Goal: Task Accomplishment & Management: Use online tool/utility

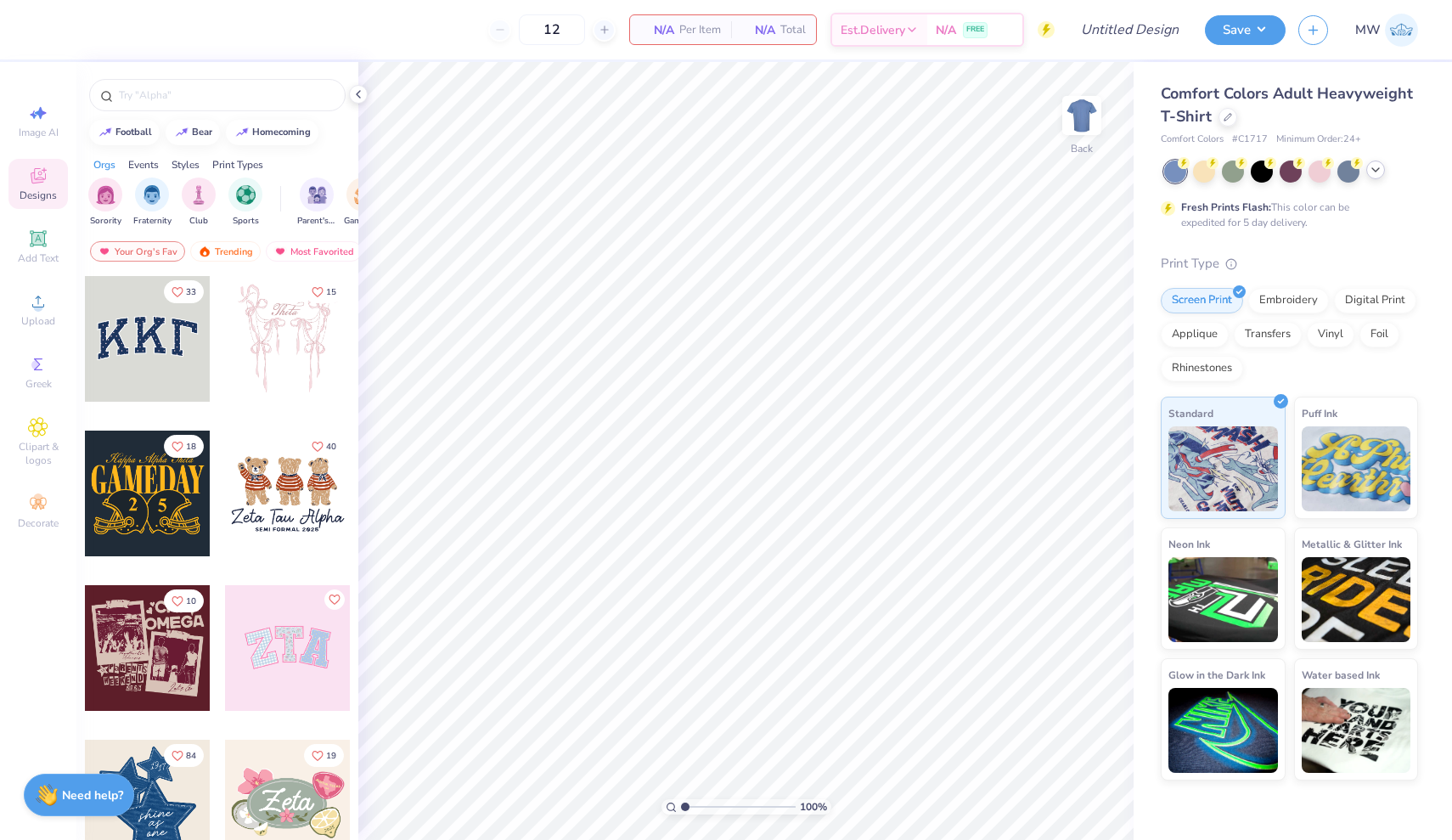
click at [1375, 168] on icon at bounding box center [1376, 170] width 13 height 13
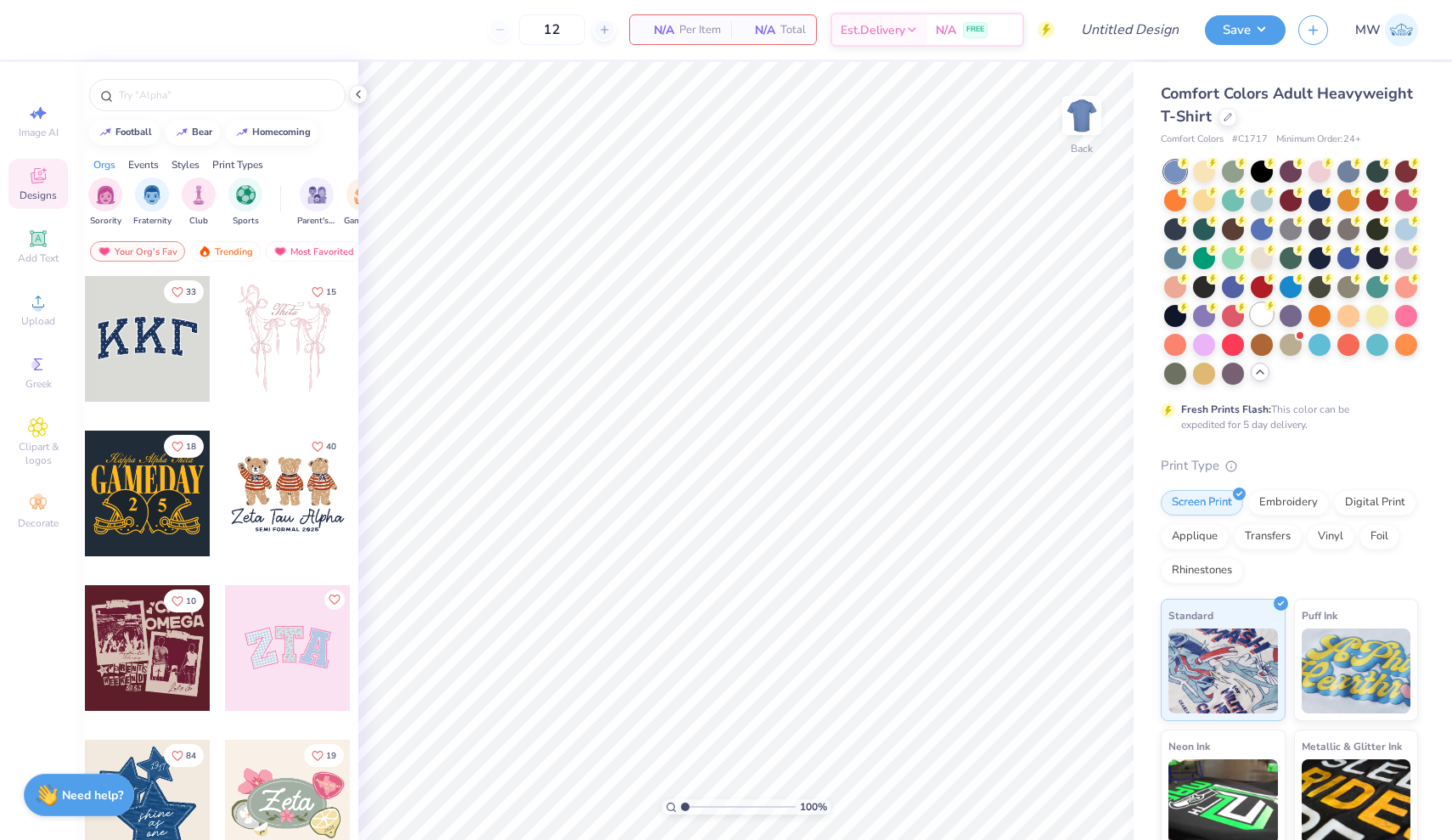
click at [1266, 319] on div at bounding box center [1261, 314] width 22 height 22
click at [35, 125] on span "Image AI" at bounding box center [38, 132] width 40 height 13
select select "4"
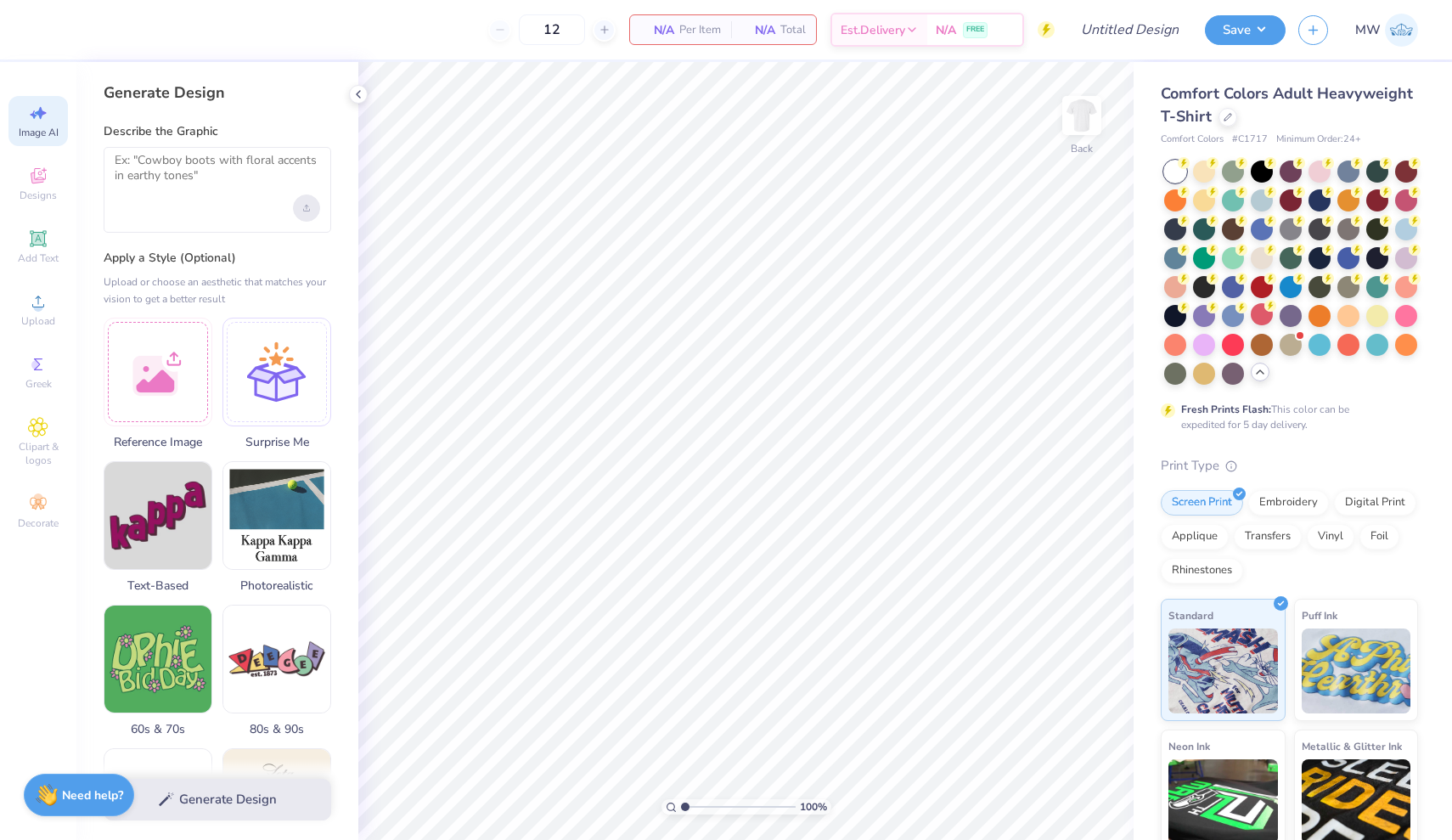
click at [308, 201] on div "Upload image" at bounding box center [306, 208] width 27 height 27
click at [306, 202] on div "Upload image" at bounding box center [306, 208] width 27 height 27
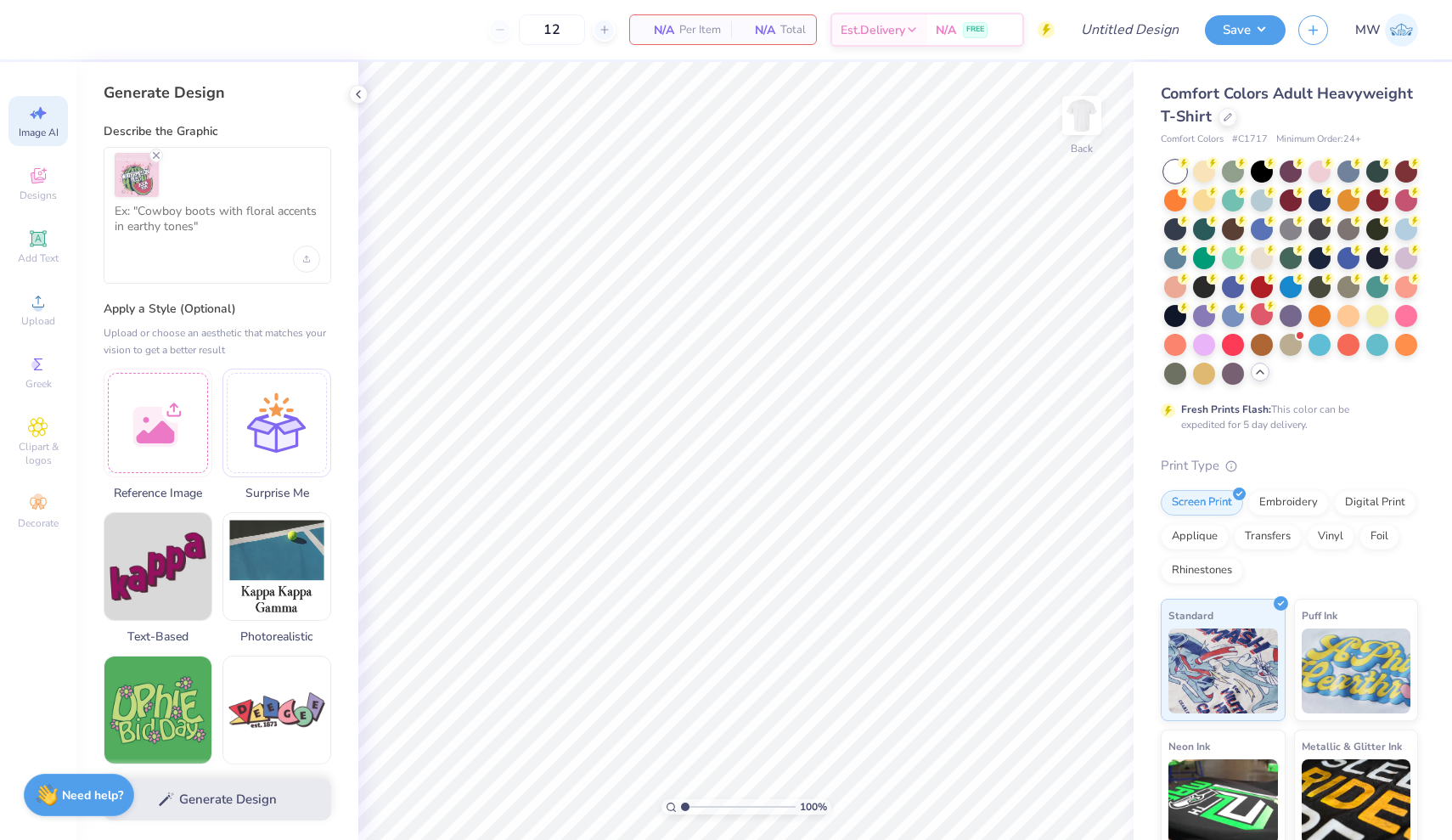
click at [202, 253] on div at bounding box center [218, 215] width 227 height 137
click at [189, 221] on textarea at bounding box center [217, 225] width 205 height 42
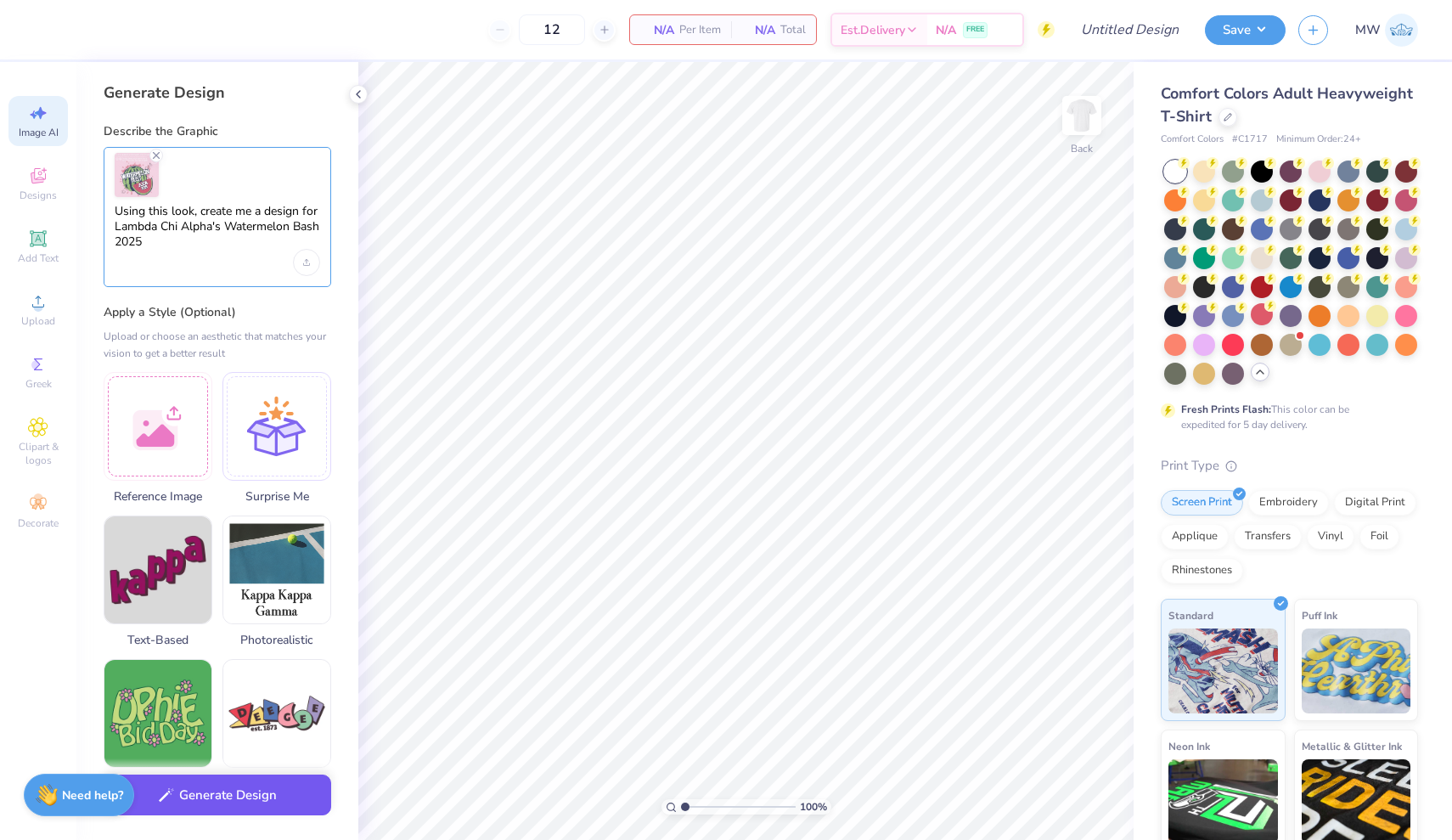
type textarea "Using this look, create me a design for Lambda Chi Alpha's Watermelon Bash 2025"
click at [248, 805] on button "Generate Design" at bounding box center [218, 795] width 227 height 41
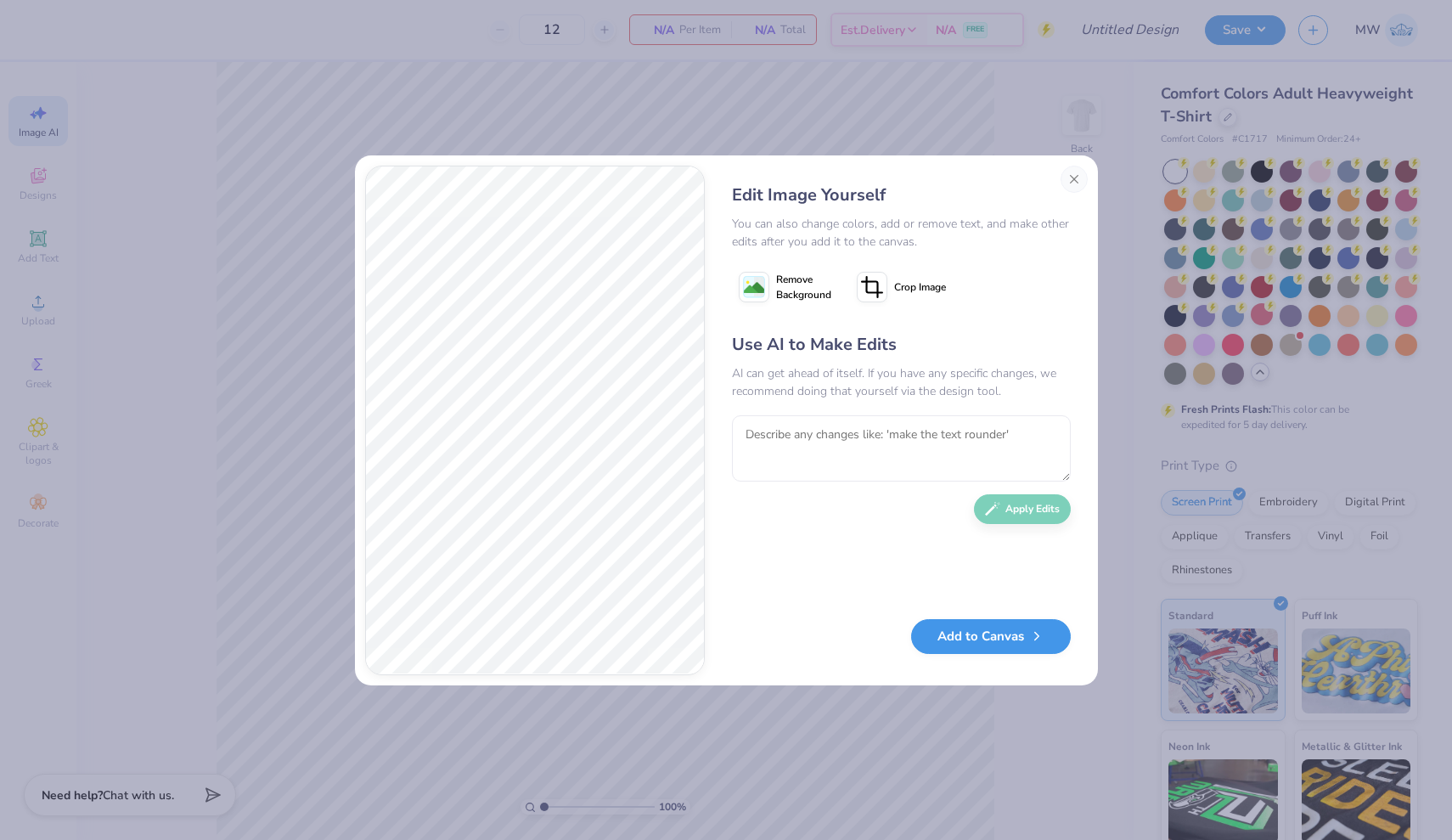
click at [990, 651] on button "Add to Canvas" at bounding box center [991, 636] width 160 height 35
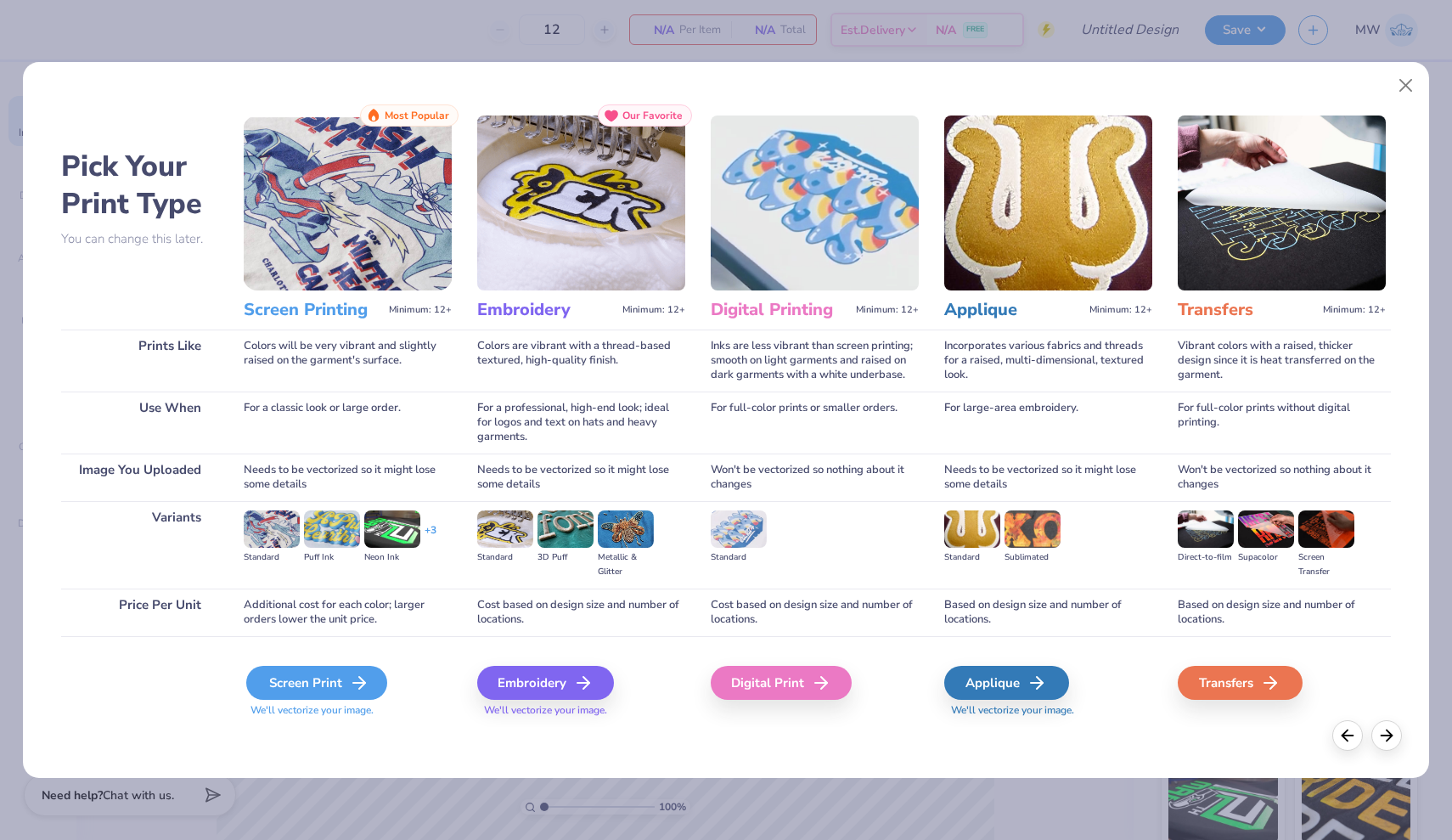
click at [306, 682] on div "Screen Print" at bounding box center [317, 682] width 141 height 34
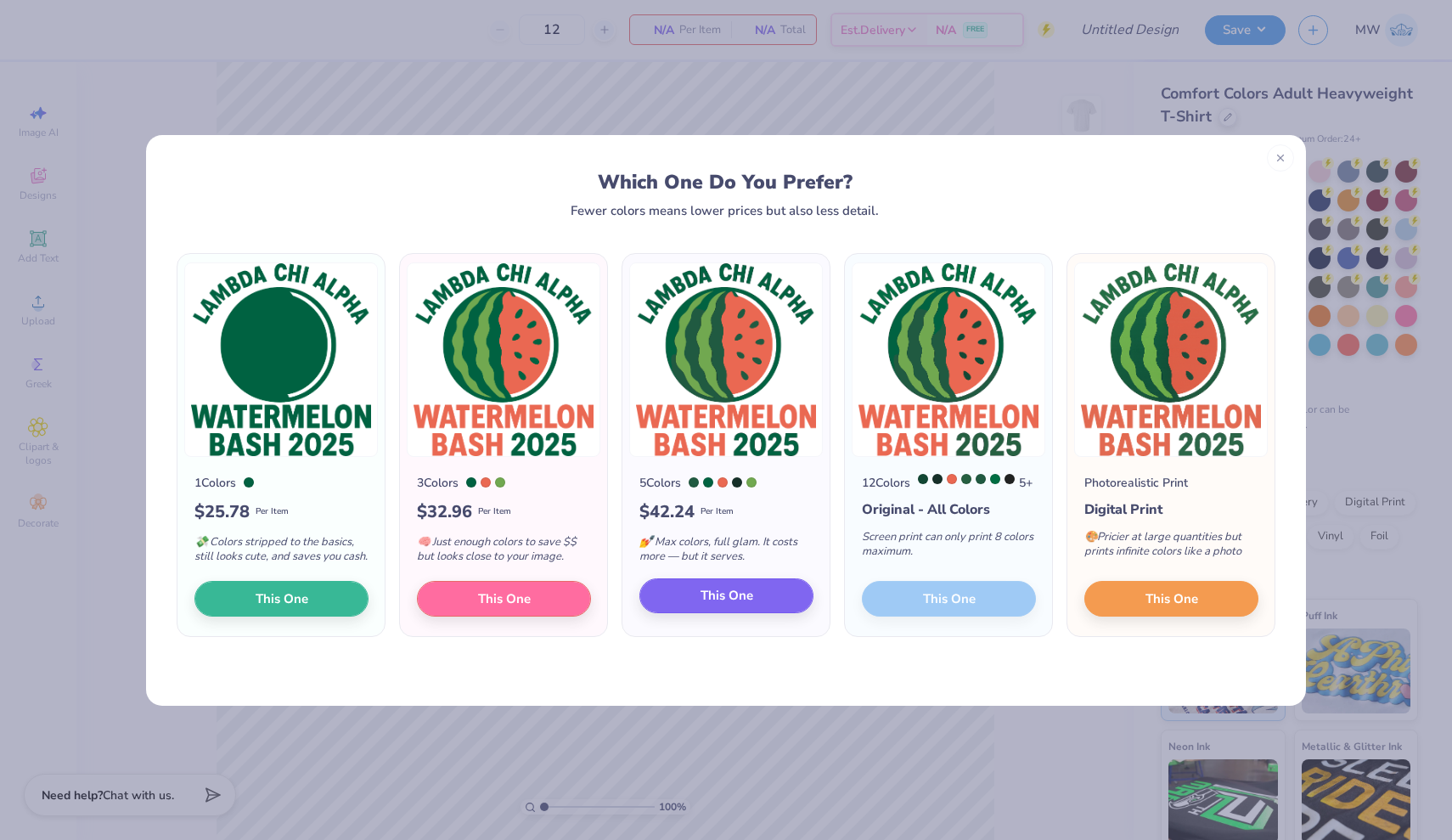
click at [760, 605] on button "This One" at bounding box center [726, 595] width 174 height 36
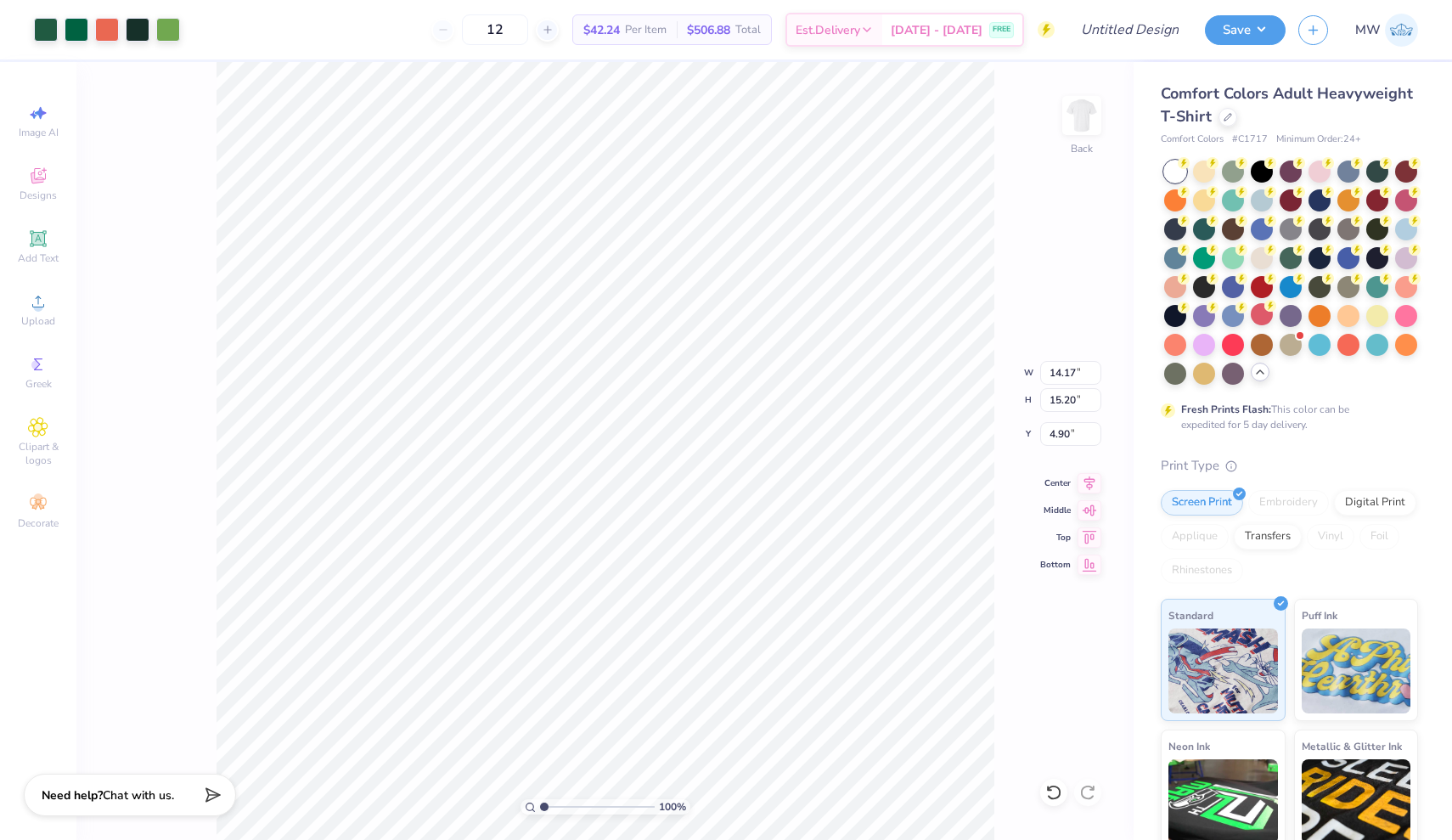
type input "9.58"
type input "10.28"
type input "11.33"
type input "12.15"
type input "3.00"
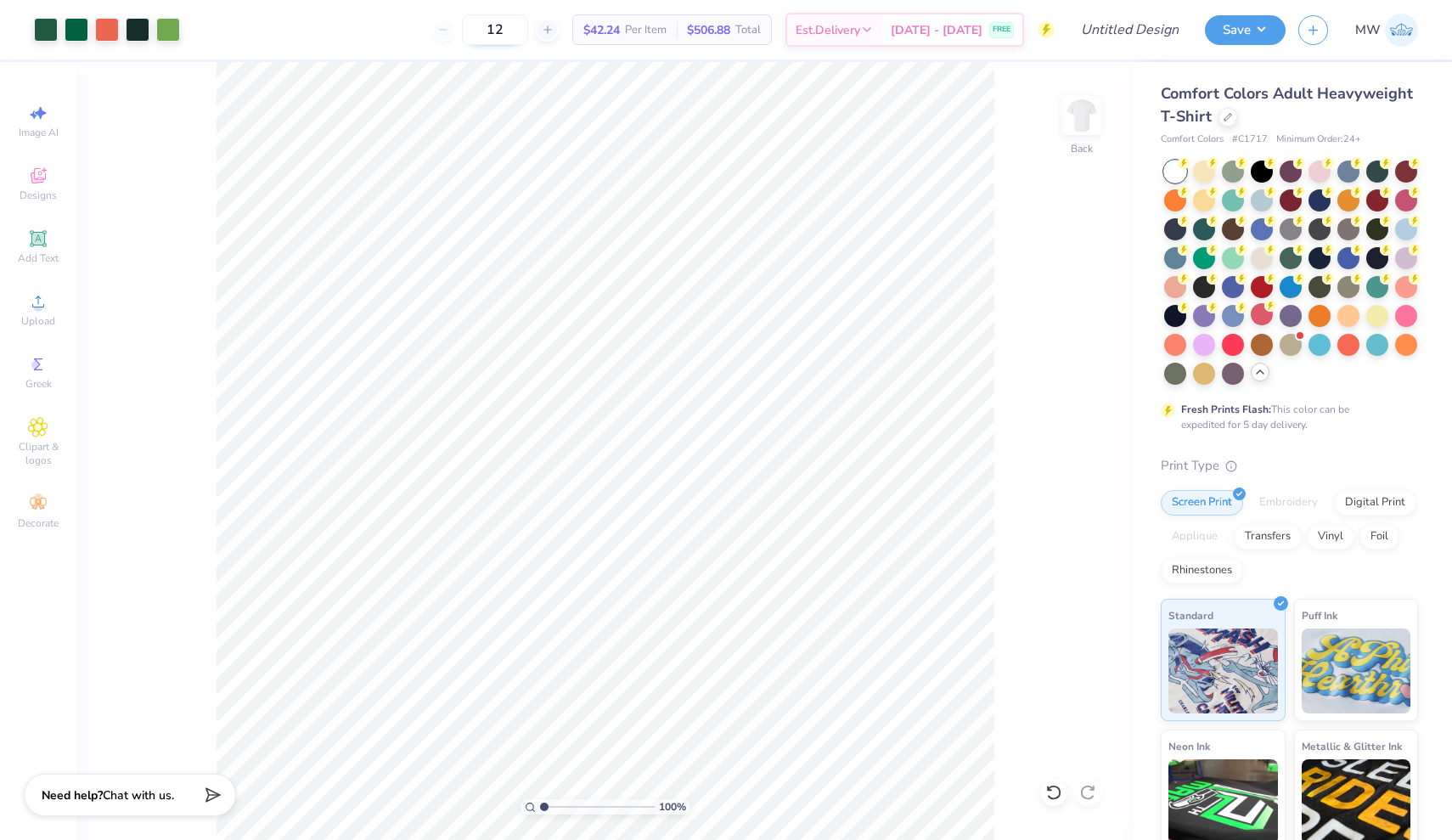
click at [528, 31] on input "12" at bounding box center [494, 30] width 66 height 31
type input "150"
click at [998, 543] on div "100 % Back" at bounding box center [604, 450] width 1057 height 777
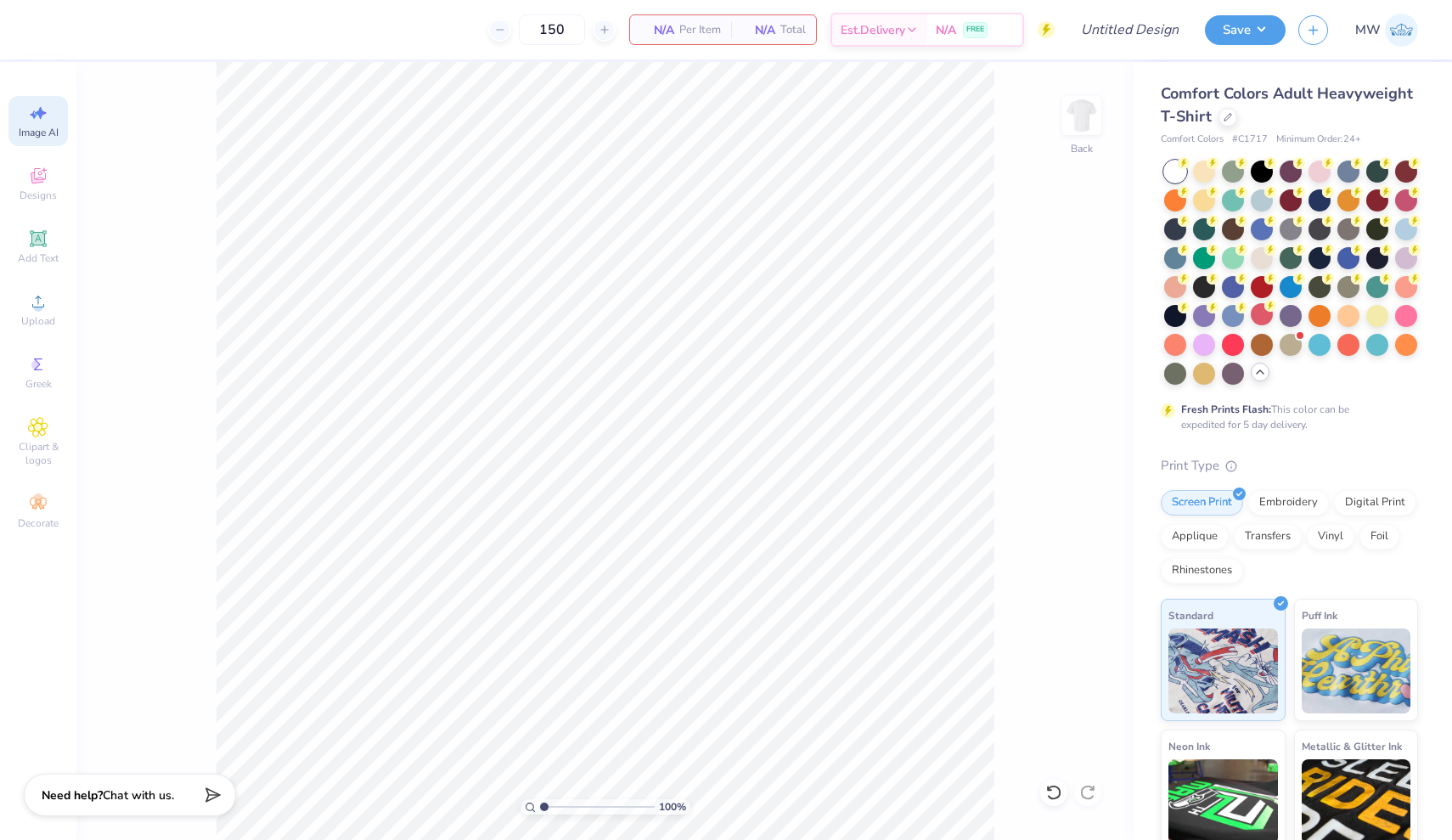
click at [41, 131] on span "Image AI" at bounding box center [38, 132] width 40 height 13
select select "4"
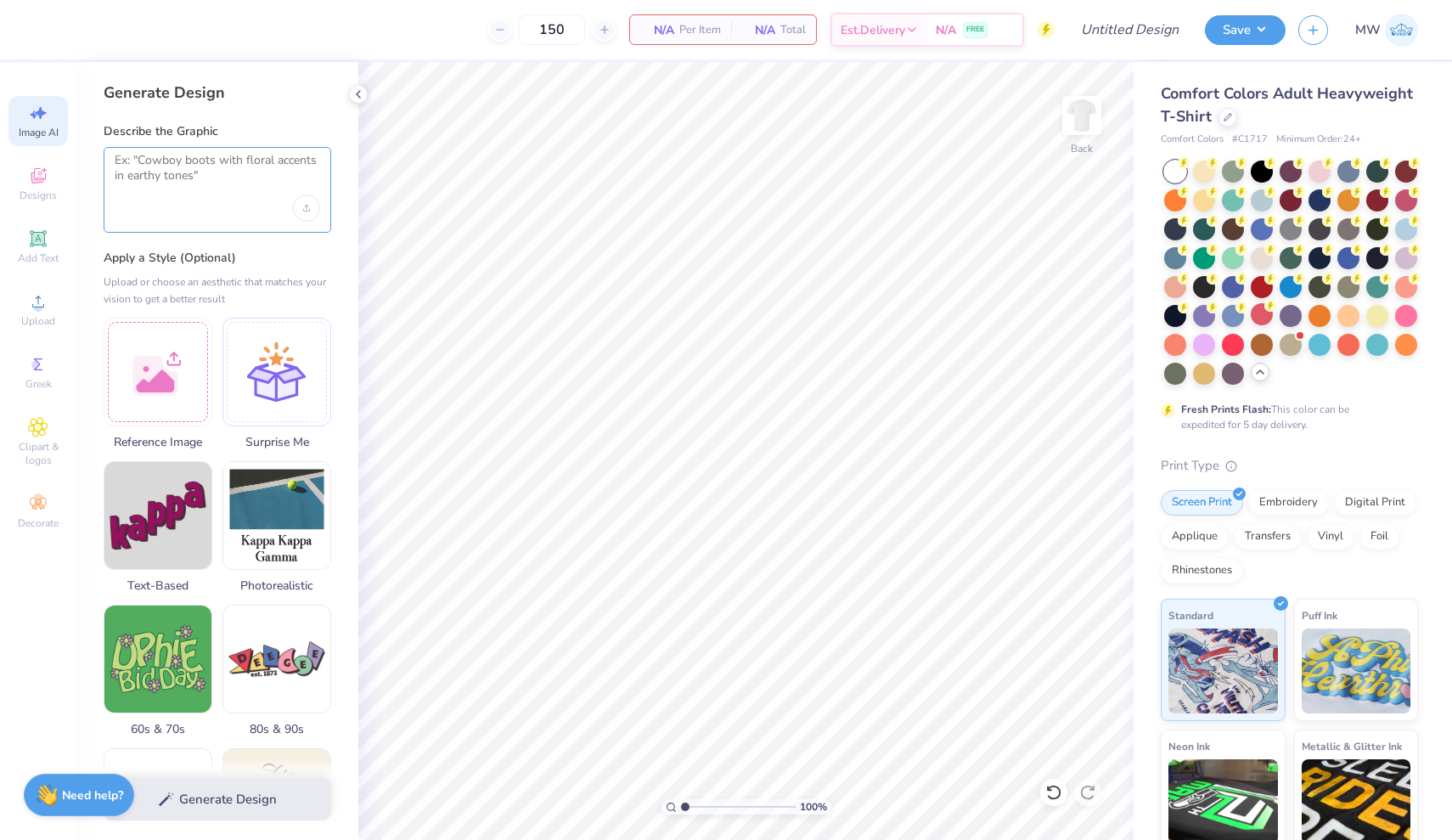
click at [270, 179] on textarea at bounding box center [217, 174] width 205 height 42
type textarea "give me a watermelon b"
click at [311, 206] on div "Upload image" at bounding box center [306, 208] width 27 height 27
click at [300, 204] on div "Upload image" at bounding box center [306, 208] width 27 height 27
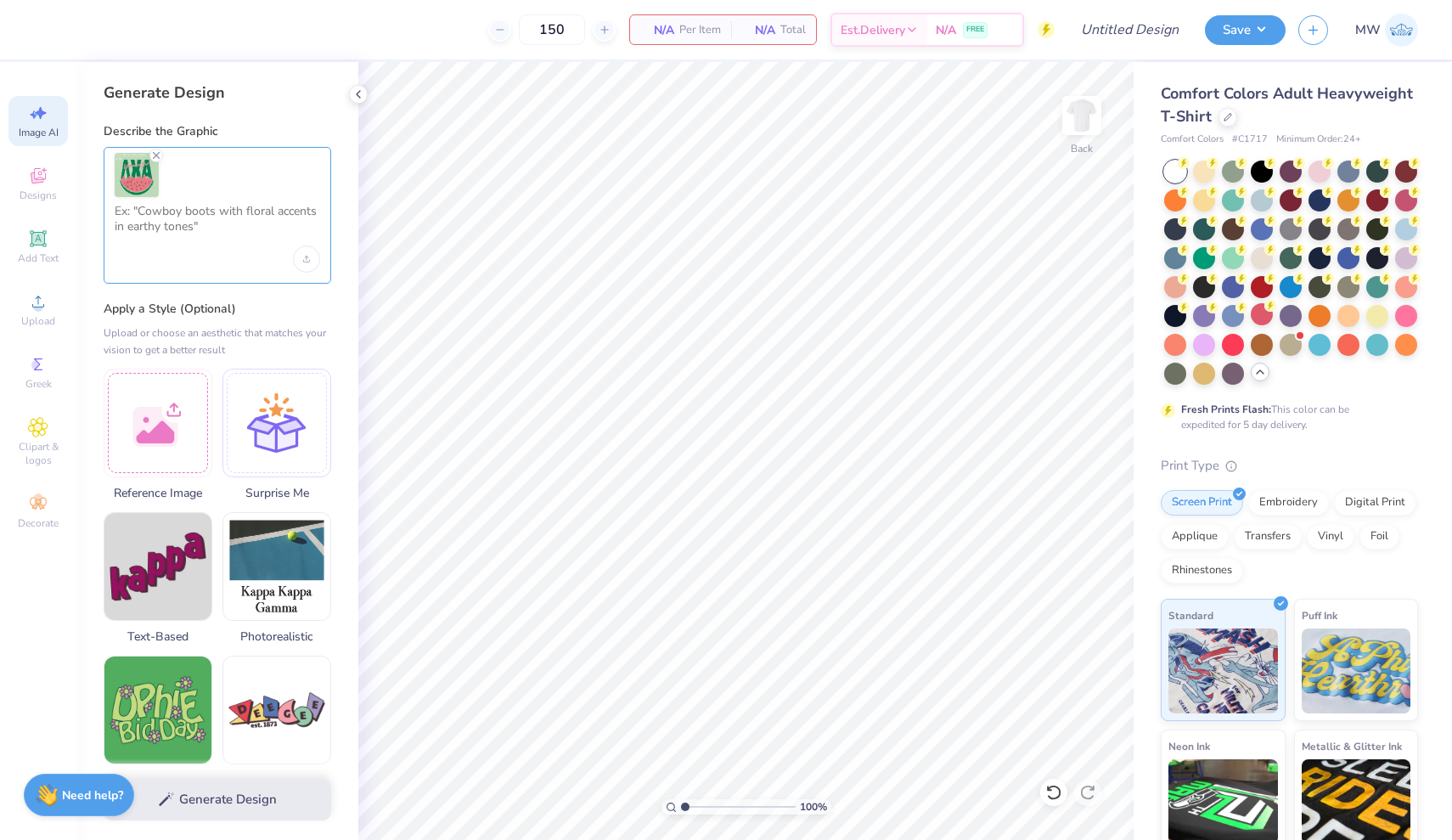
click at [249, 237] on textarea at bounding box center [217, 225] width 205 height 42
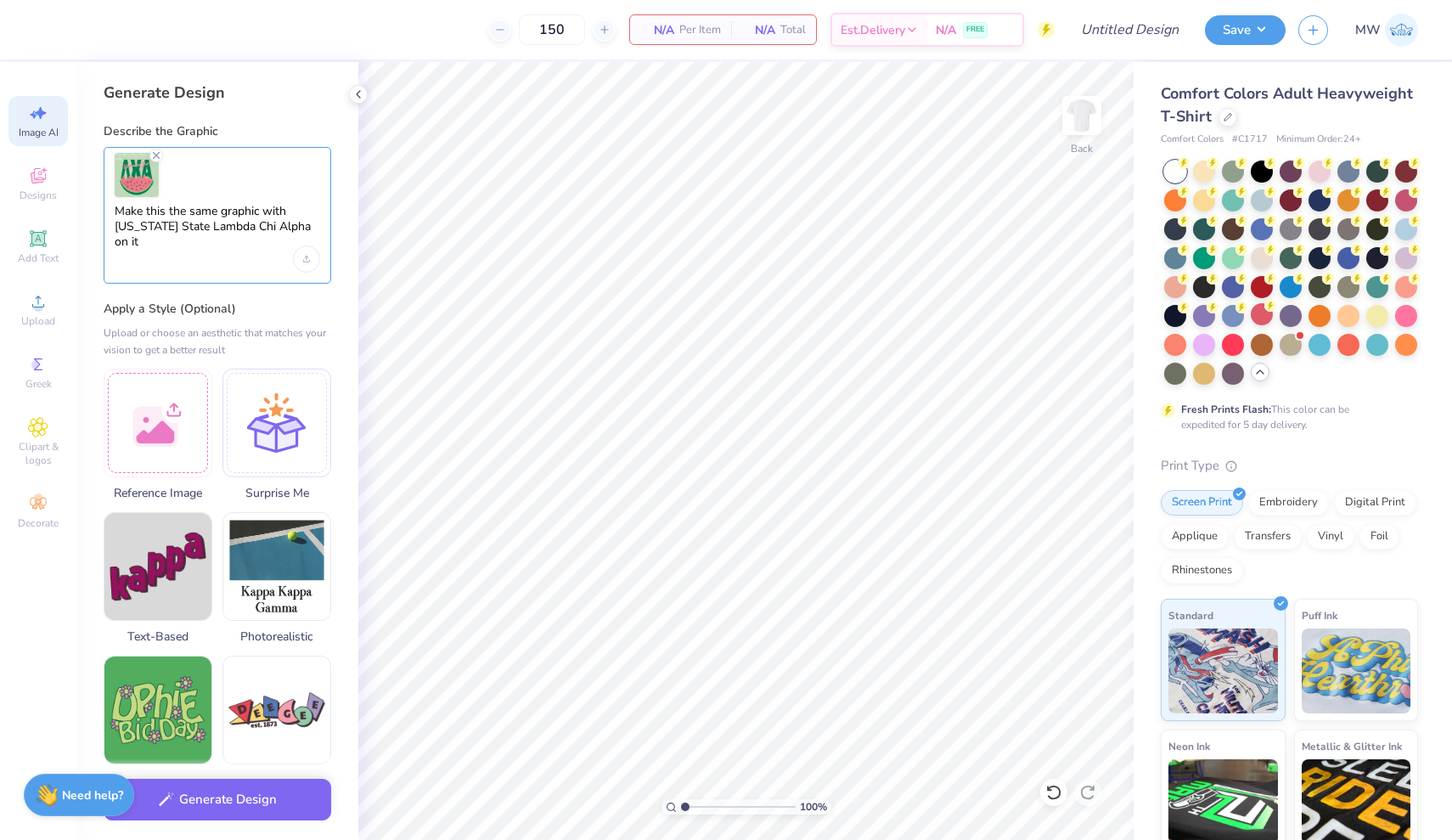
type textarea "Make this the same graphic with [US_STATE] State Lambda Chi Alpha on it"
click at [286, 816] on button "Generate Design" at bounding box center [218, 799] width 227 height 41
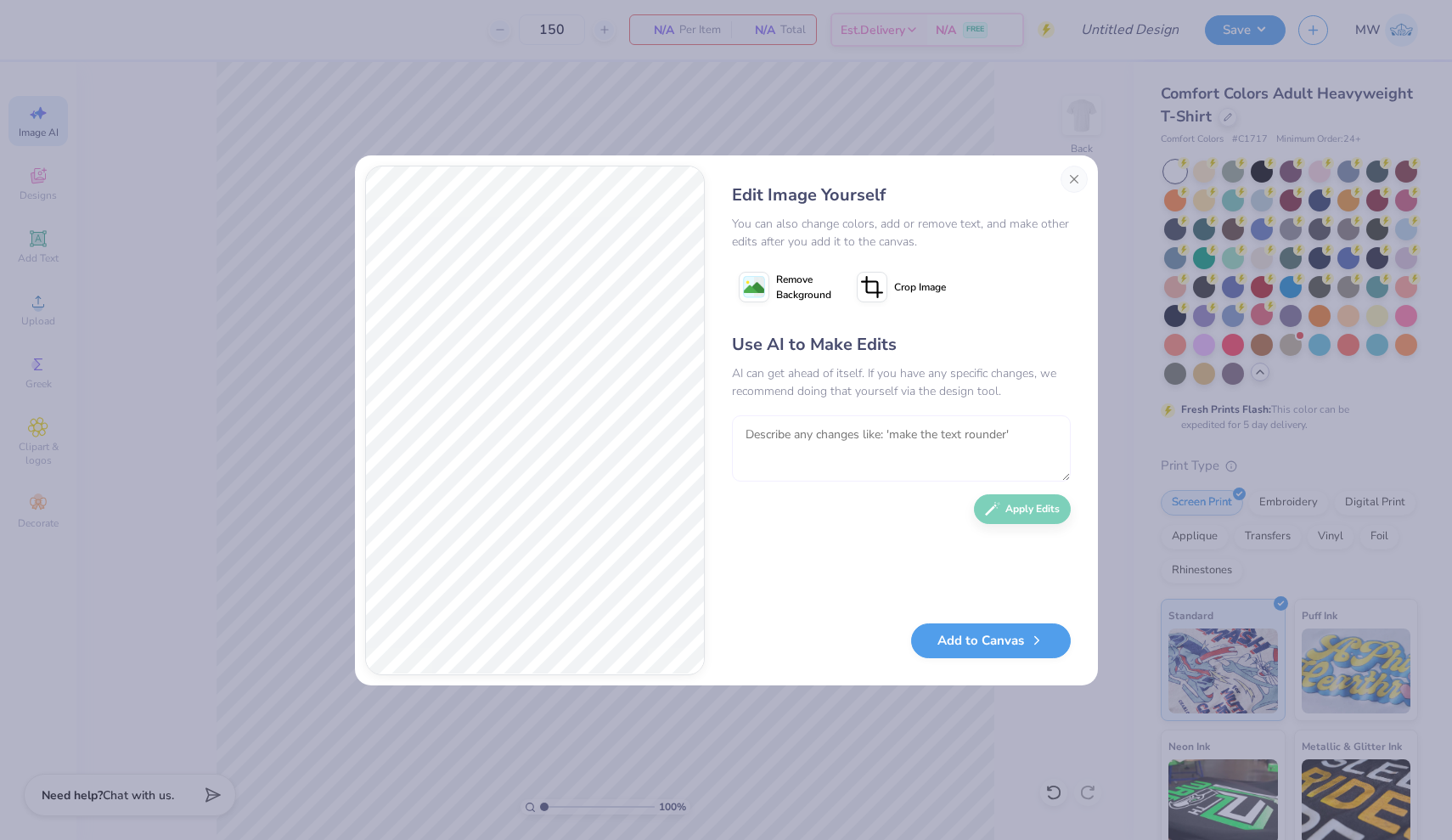
click at [834, 461] on textarea at bounding box center [902, 448] width 339 height 66
type textarea "Change O to an L"
click at [1055, 497] on button "Apply Edits" at bounding box center [1022, 505] width 96 height 30
click at [933, 443] on textarea at bounding box center [902, 448] width 339 height 66
type textarea "S"
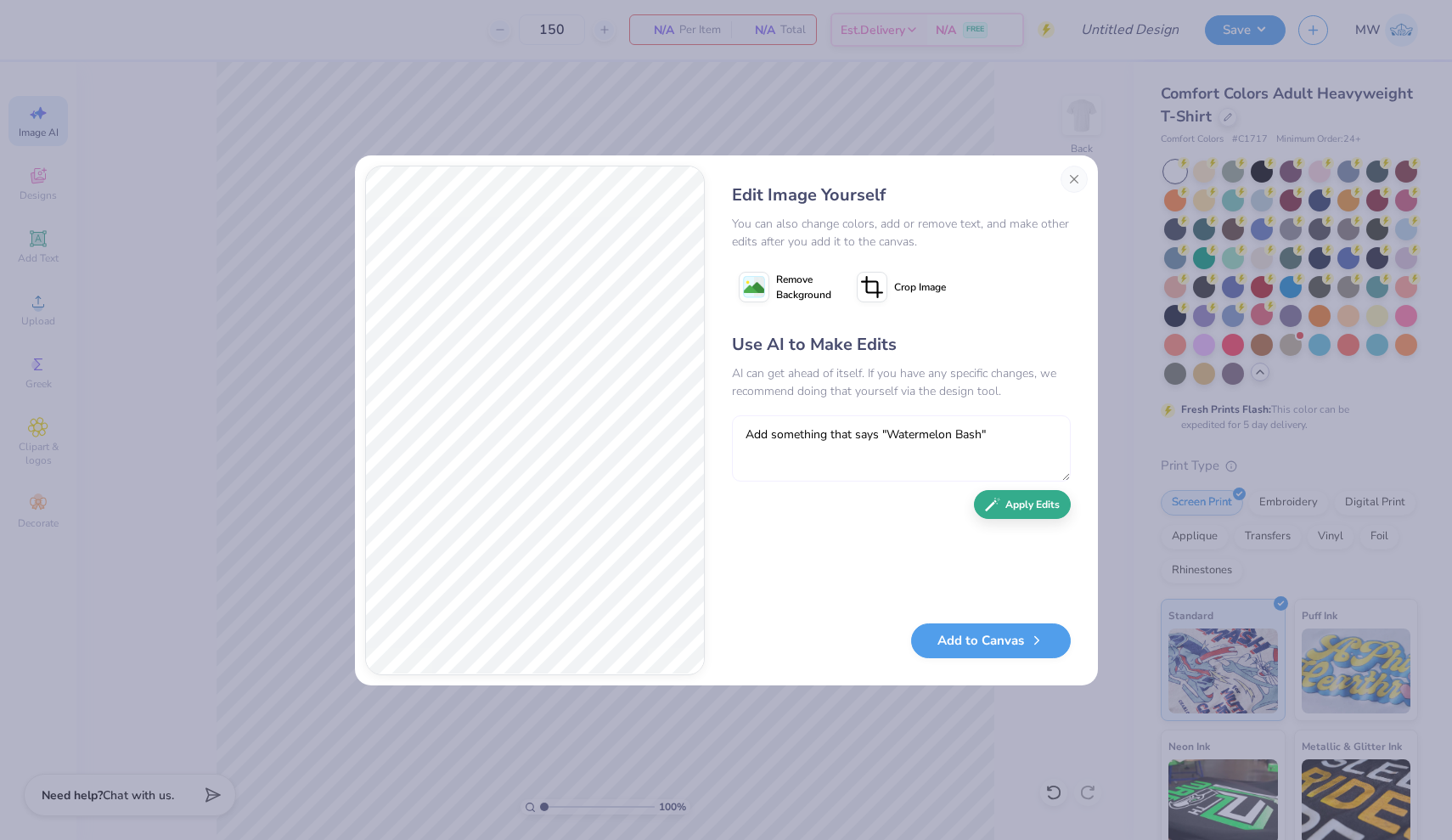
type textarea "Add something that says "Watermelon Bash""
click at [1041, 500] on button "Apply Edits" at bounding box center [1022, 505] width 96 height 30
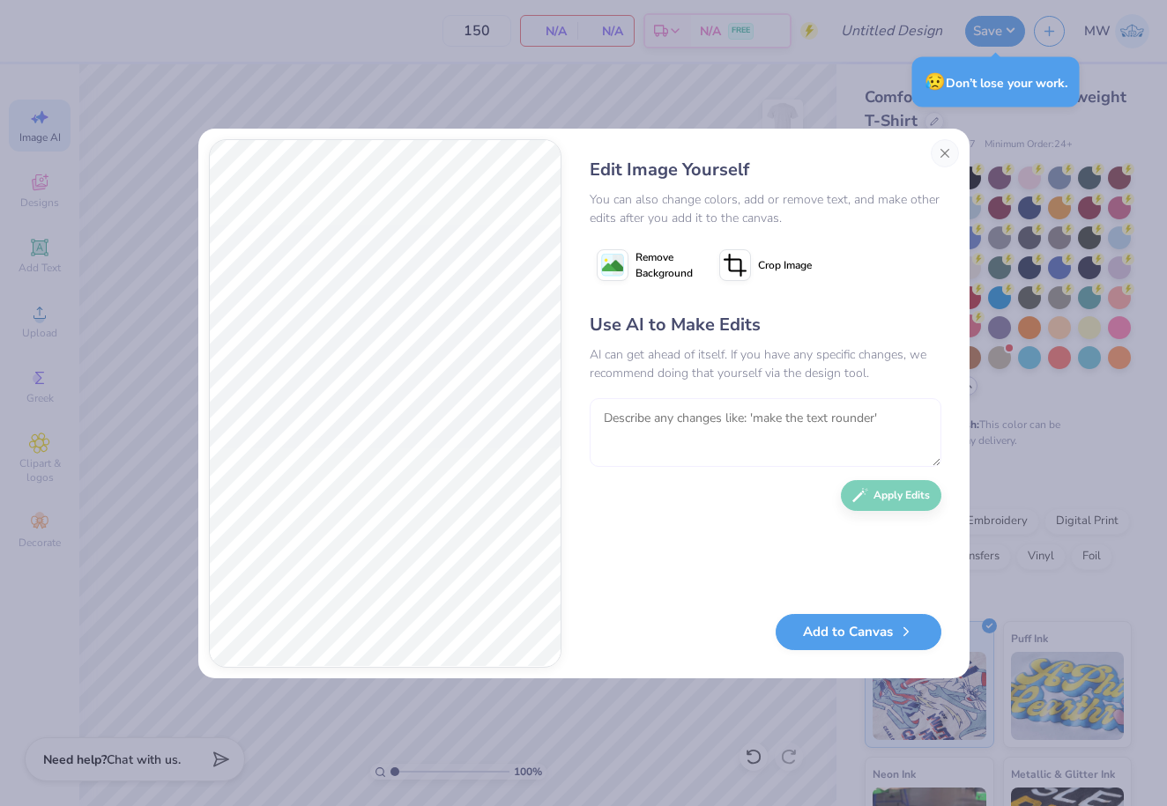
click at [703, 444] on textarea at bounding box center [766, 432] width 352 height 69
type textarea "make this have orange and black"
click at [877, 499] on button "Apply Edits" at bounding box center [891, 491] width 100 height 31
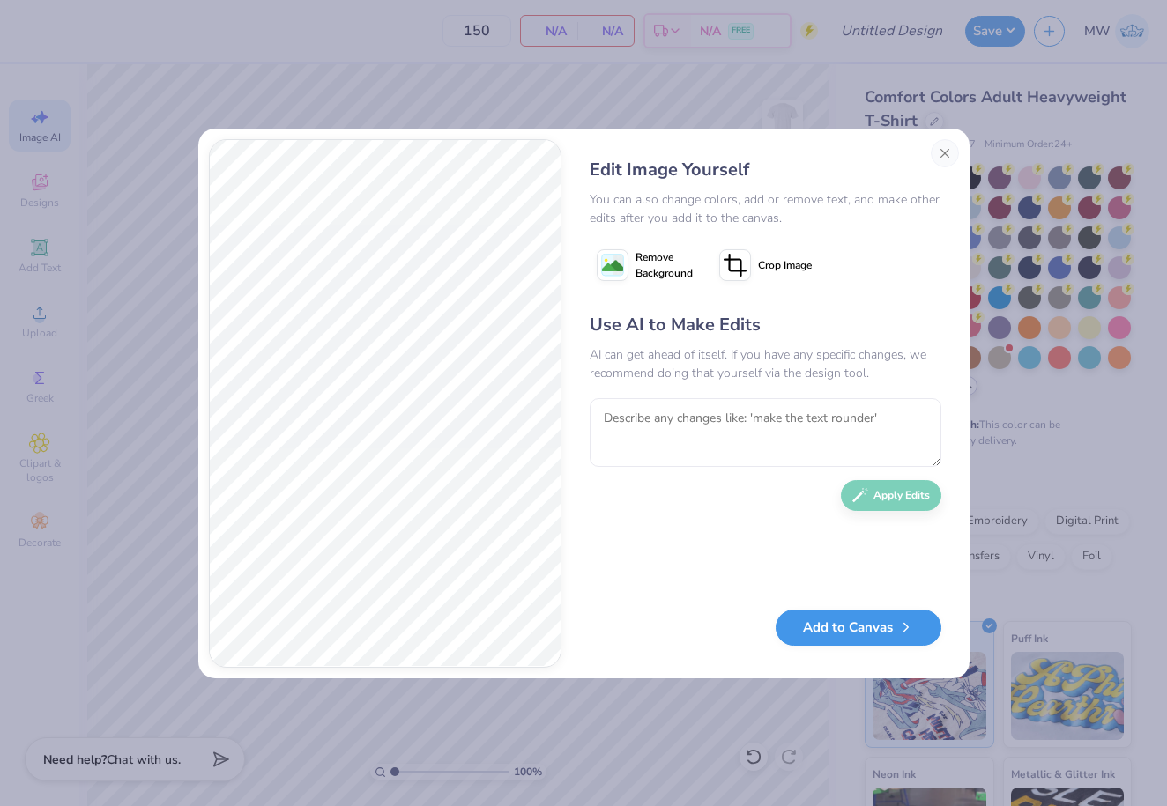
click at [868, 621] on button "Add to Canvas" at bounding box center [859, 628] width 166 height 36
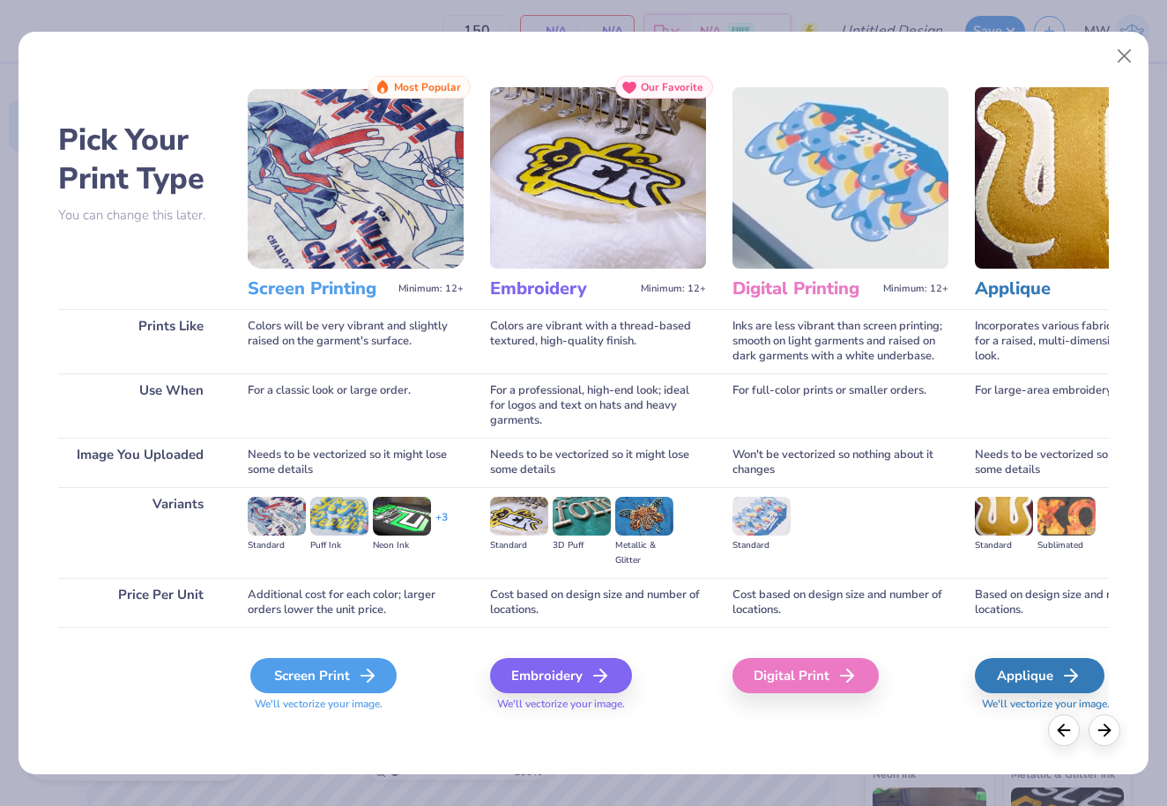
click at [359, 678] on icon at bounding box center [367, 675] width 21 height 21
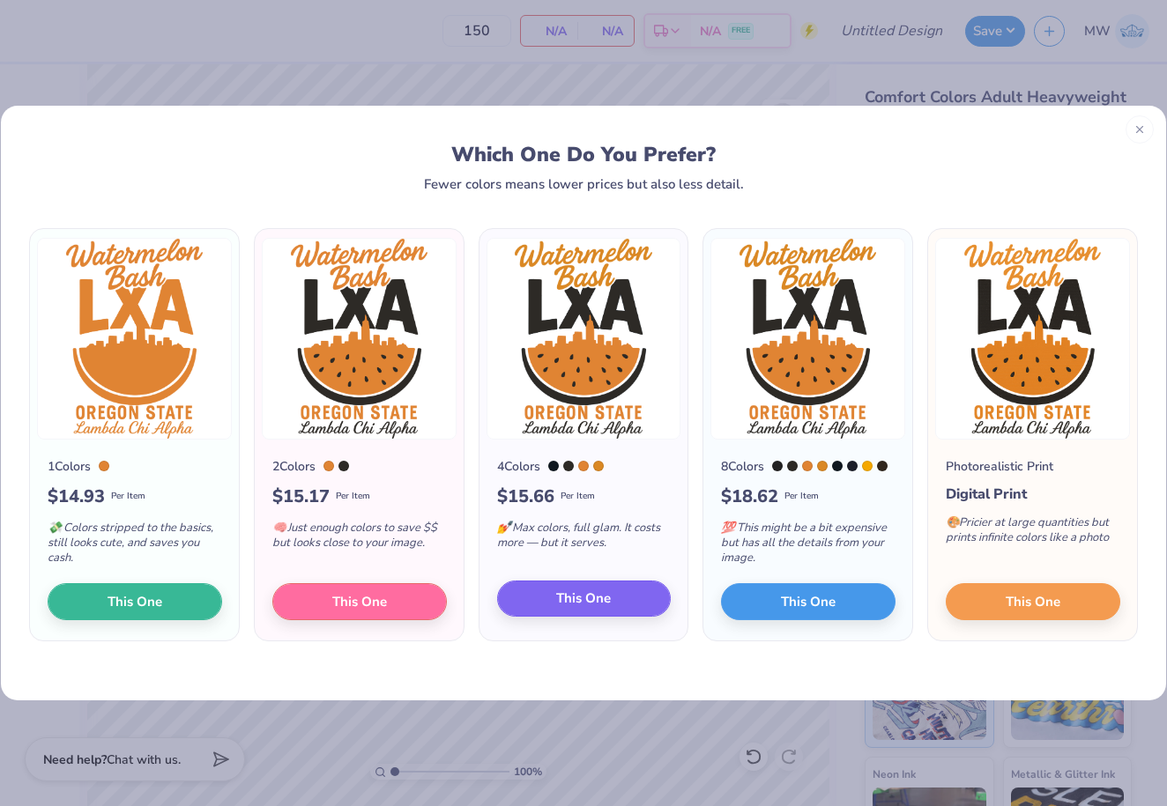
click at [593, 602] on span "This One" at bounding box center [583, 599] width 55 height 20
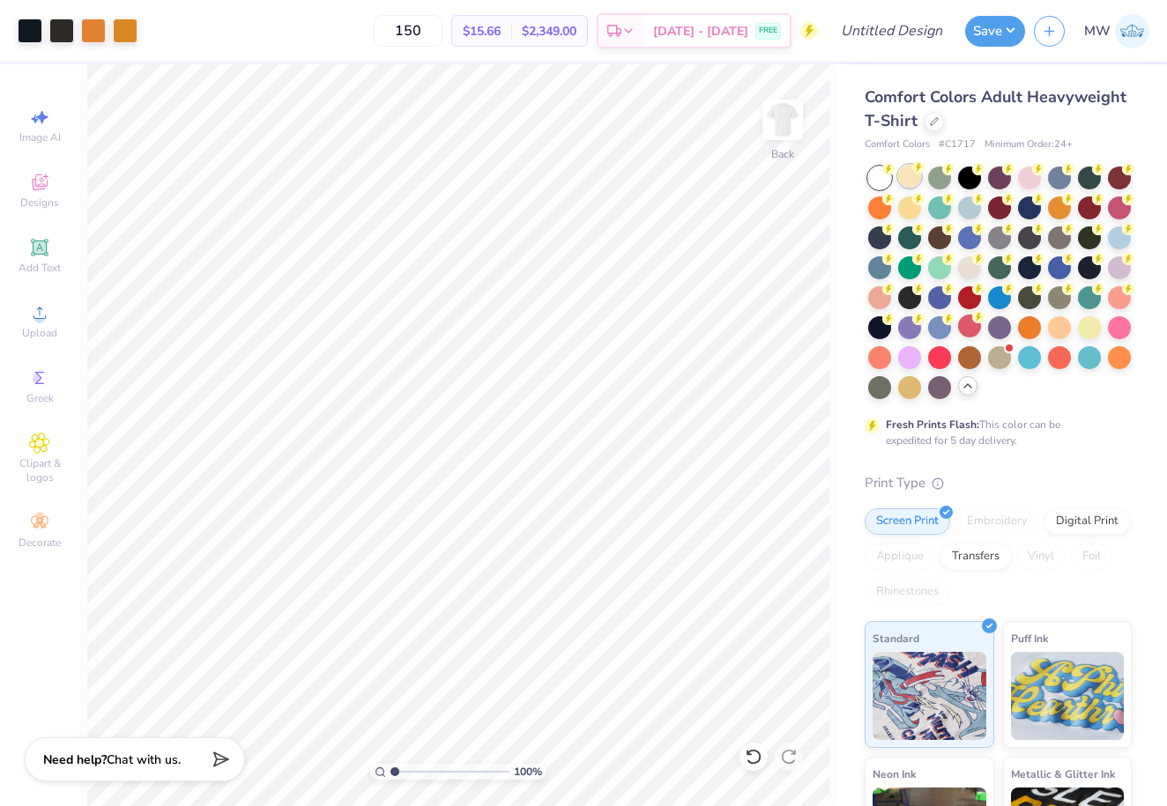
click at [916, 176] on div at bounding box center [909, 176] width 23 height 23
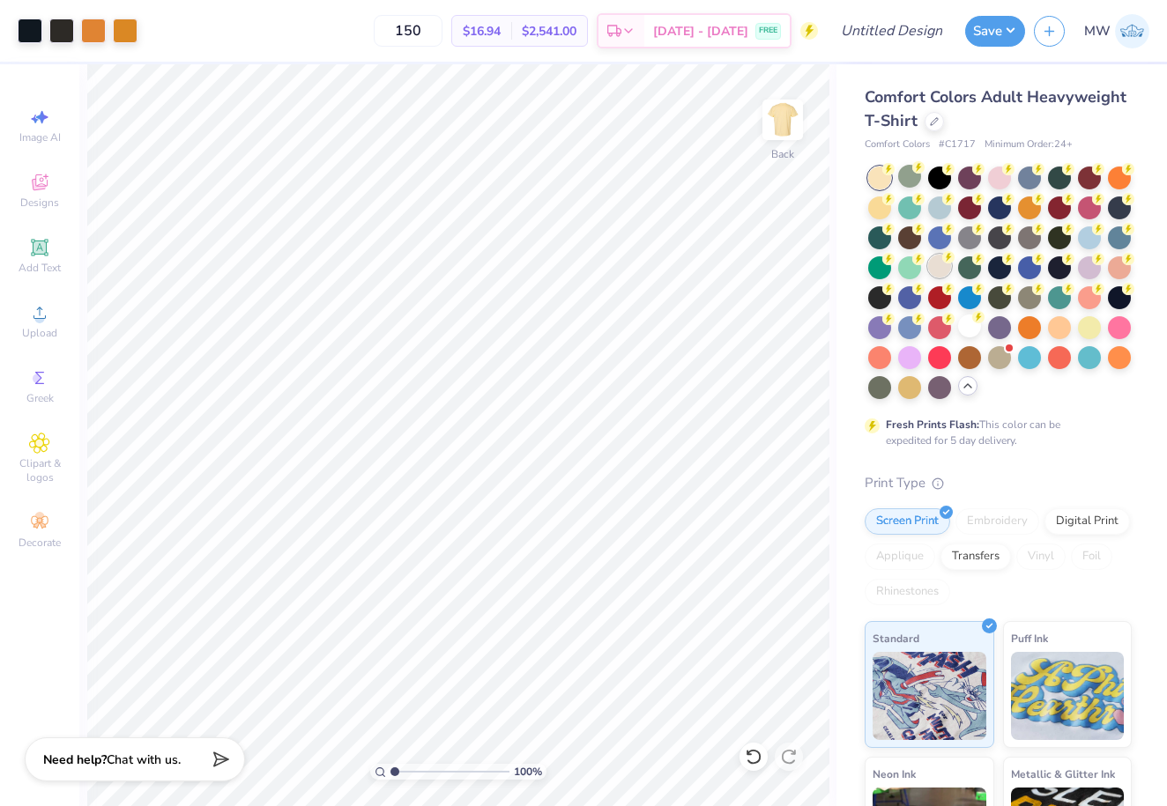
click at [935, 259] on div at bounding box center [939, 266] width 23 height 23
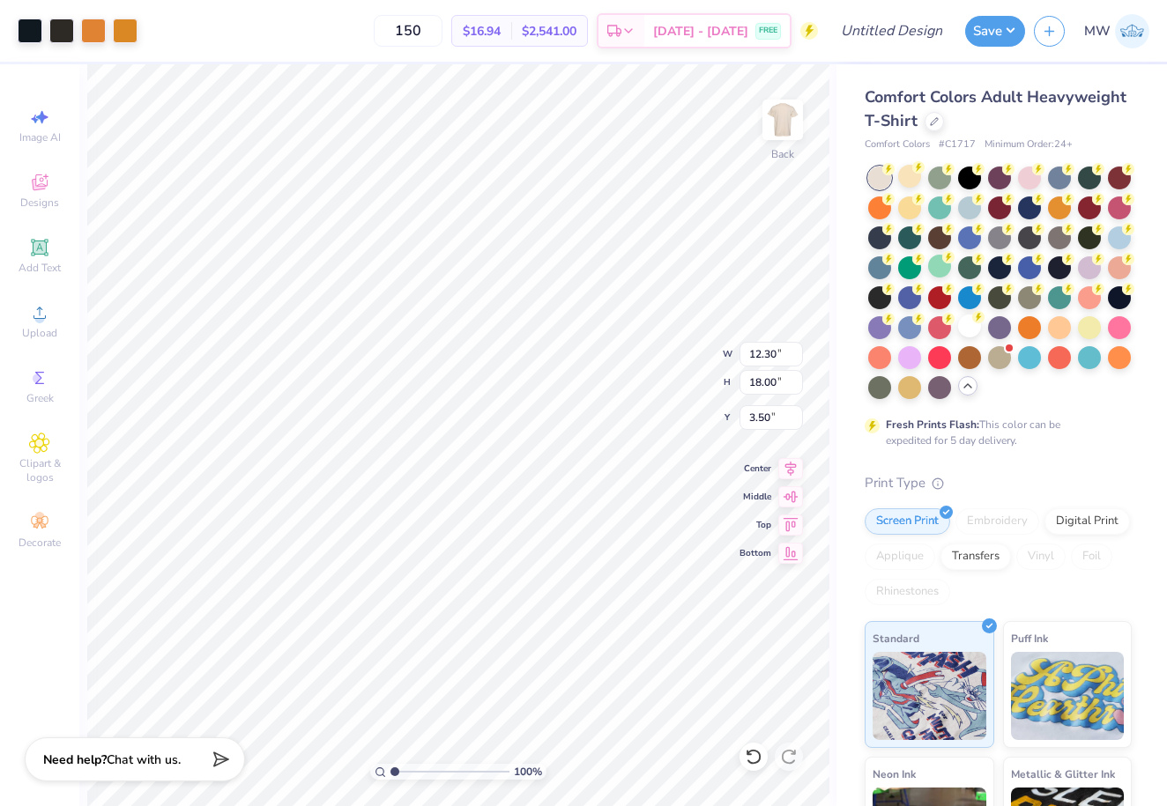
type input "3.00"
type input "11.73"
type input "17.17"
click at [980, 33] on button "Save" at bounding box center [995, 28] width 60 height 31
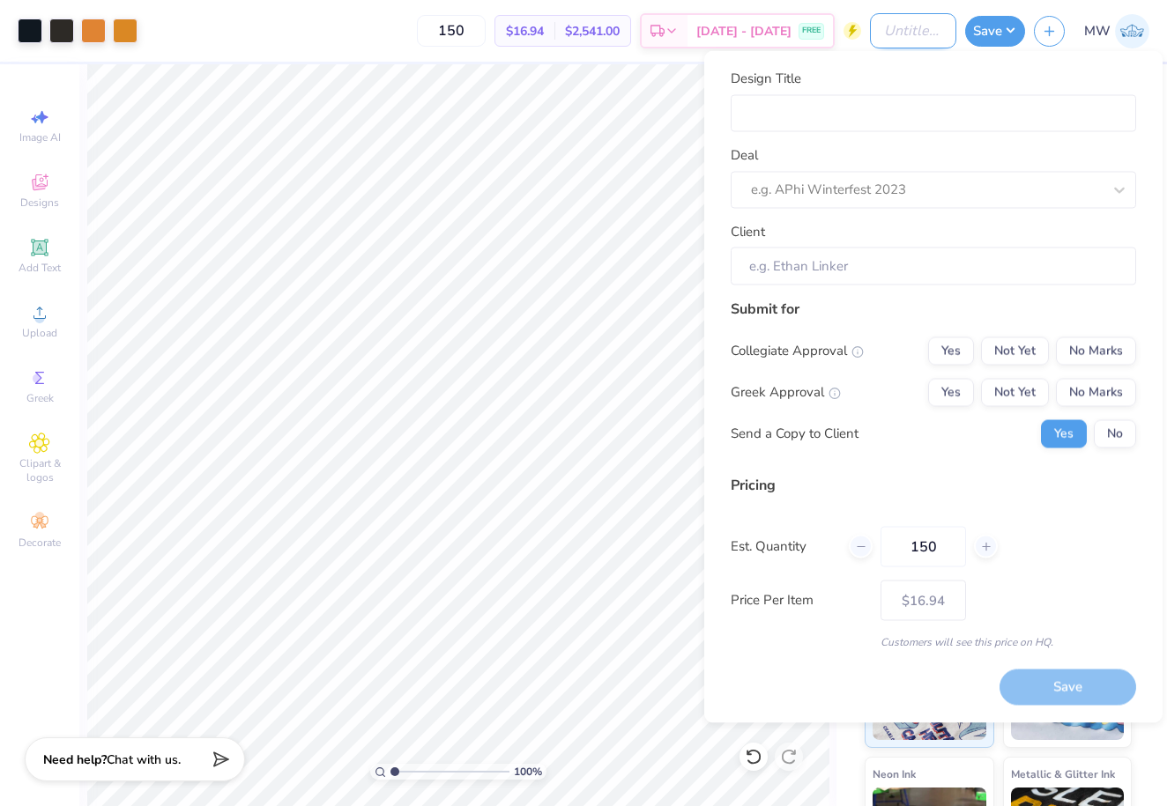
click at [903, 42] on input "Design Title" at bounding box center [913, 30] width 86 height 35
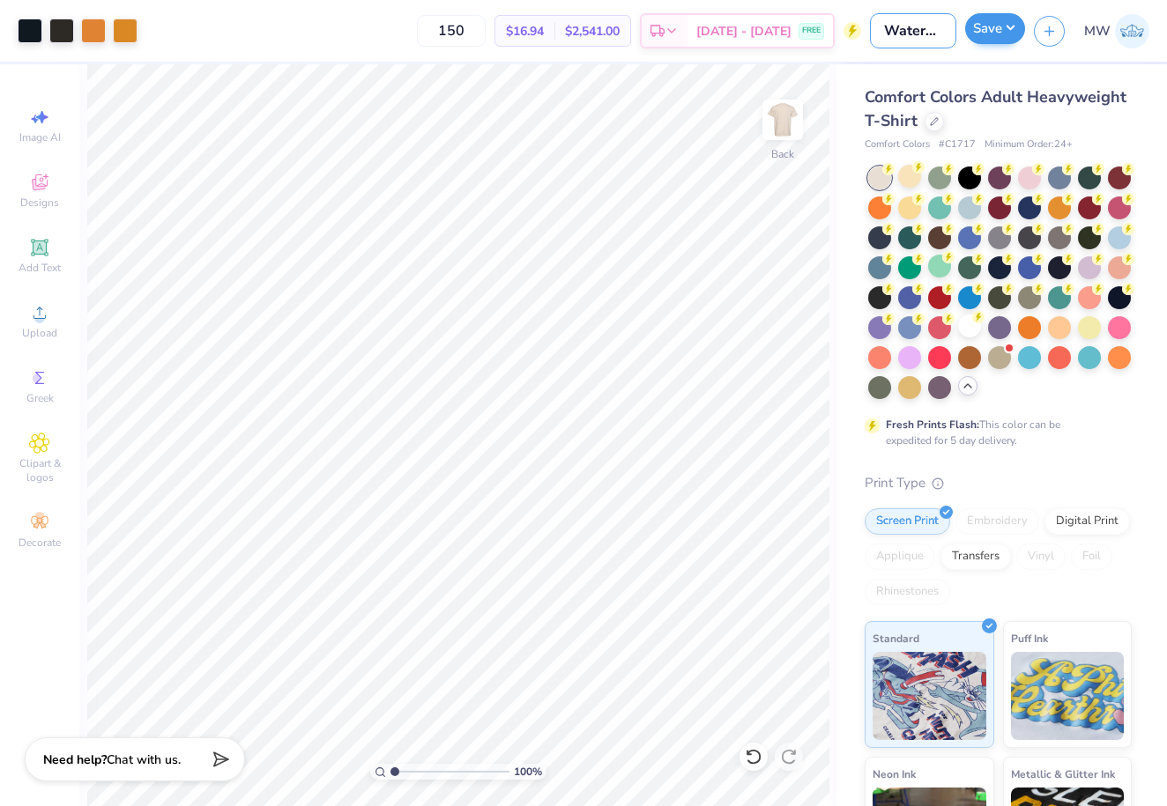
type input "Watermelon Bash Design 9"
click at [997, 32] on button "Save" at bounding box center [995, 28] width 60 height 31
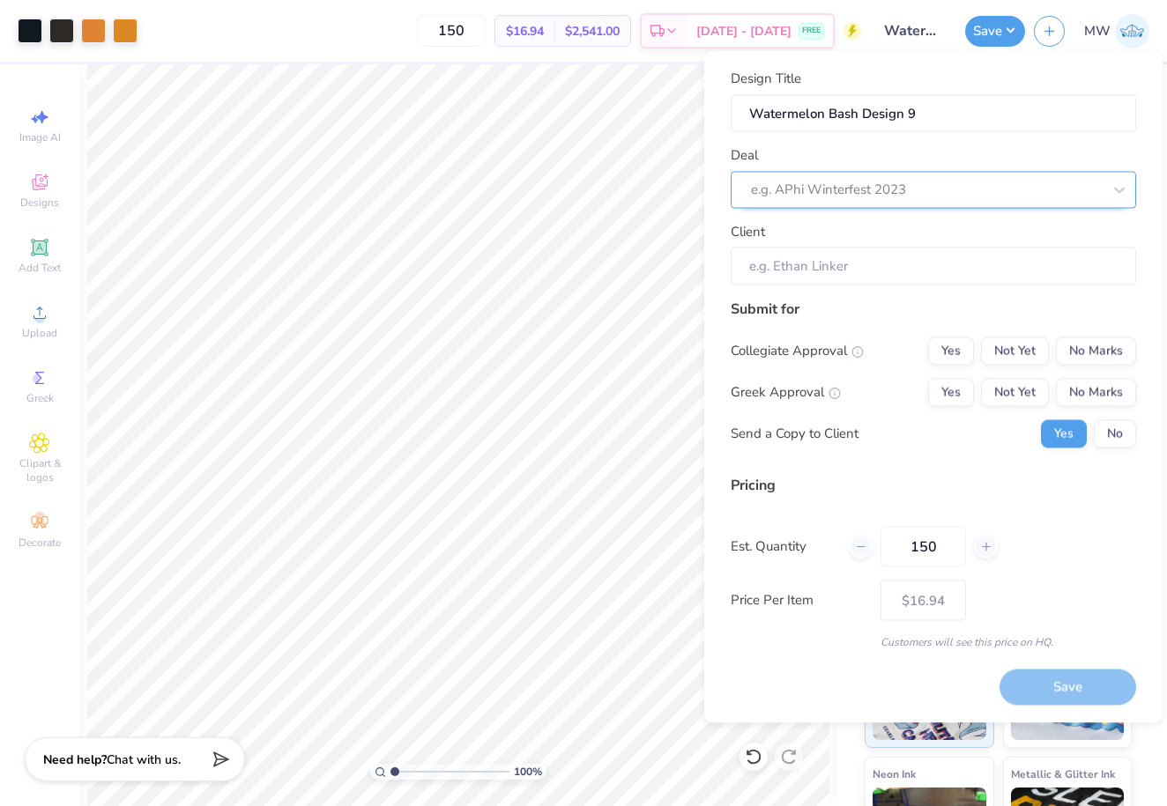
click at [944, 195] on div at bounding box center [926, 190] width 351 height 24
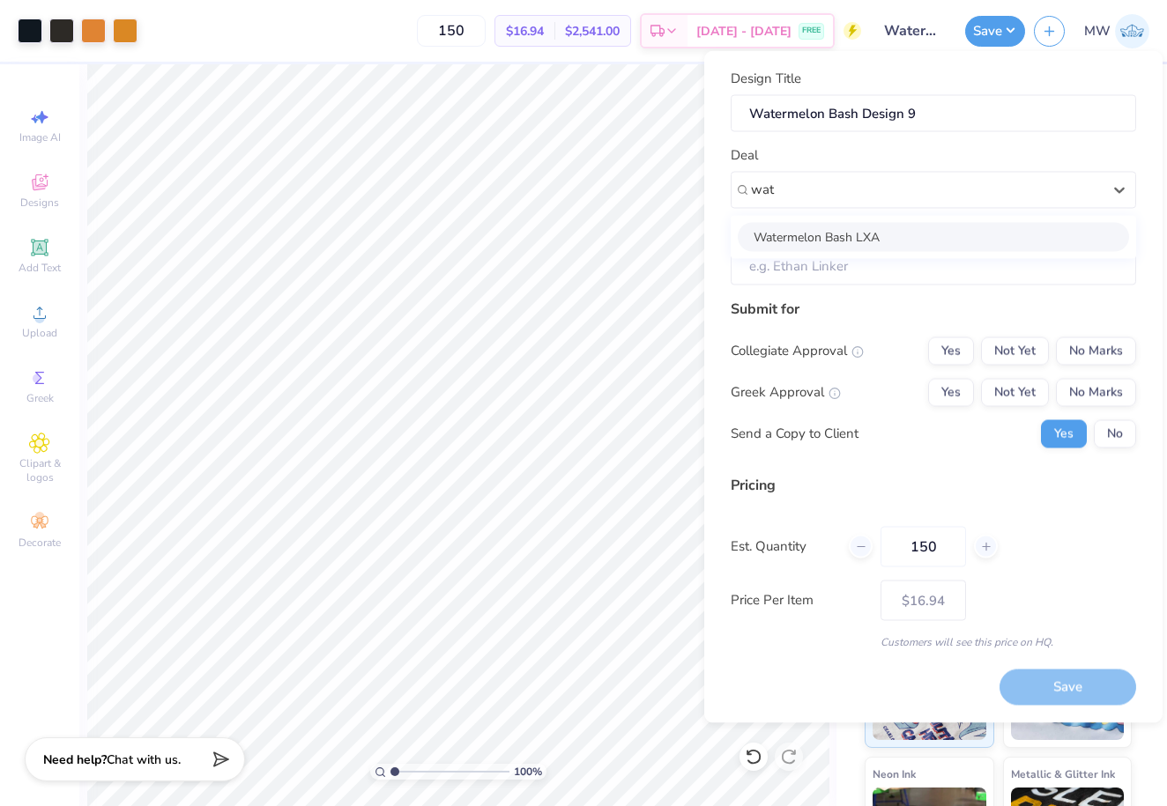
click at [866, 234] on div "Watermelon Bash LXA" at bounding box center [933, 236] width 391 height 29
type input "wat"
type input "[PERSON_NAME]"
click at [1010, 346] on button "Not Yet" at bounding box center [1015, 351] width 68 height 28
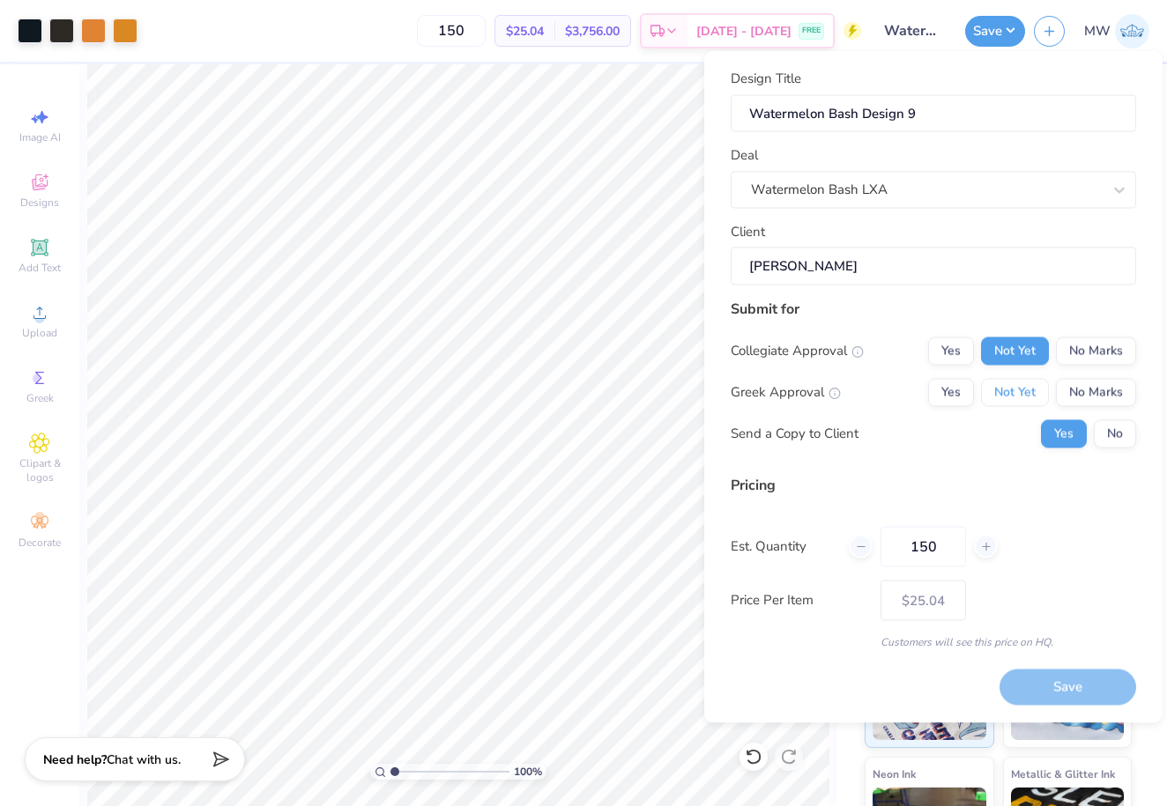
click at [1011, 390] on button "Not Yet" at bounding box center [1015, 392] width 68 height 28
click at [1128, 431] on button "No" at bounding box center [1115, 433] width 42 height 28
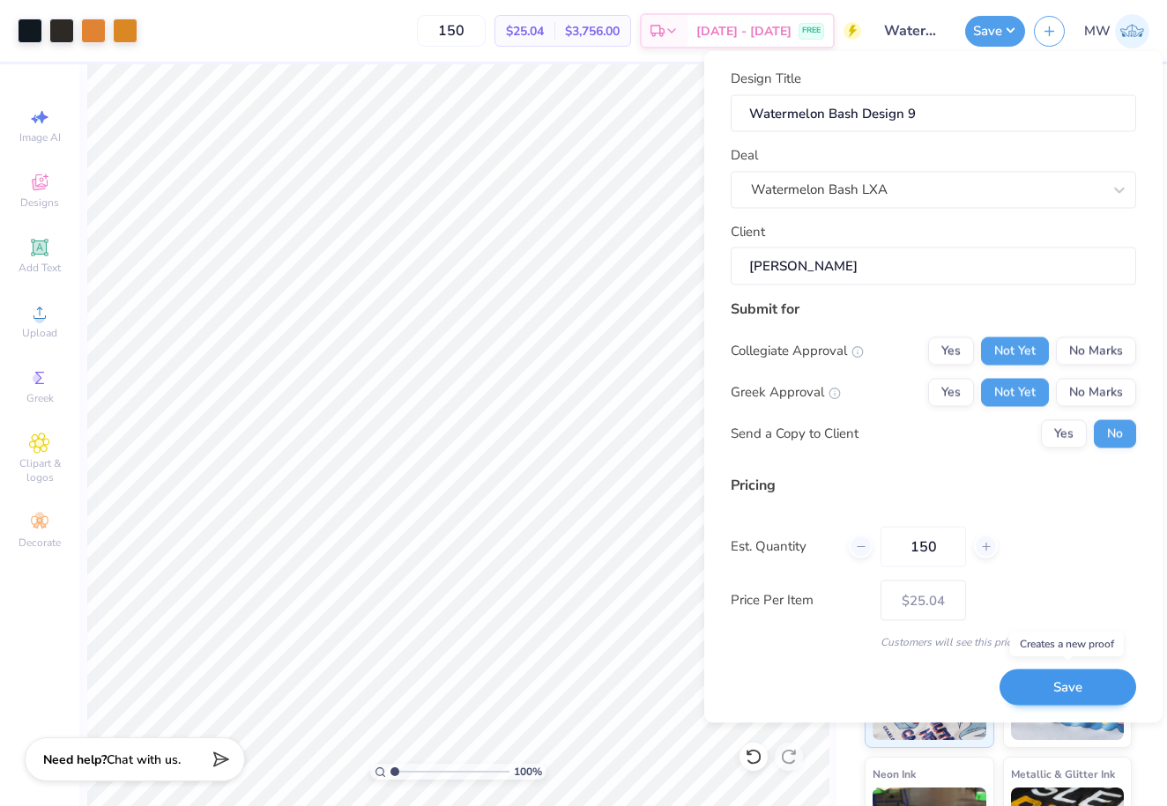
click at [1070, 678] on button "Save" at bounding box center [1067, 688] width 137 height 36
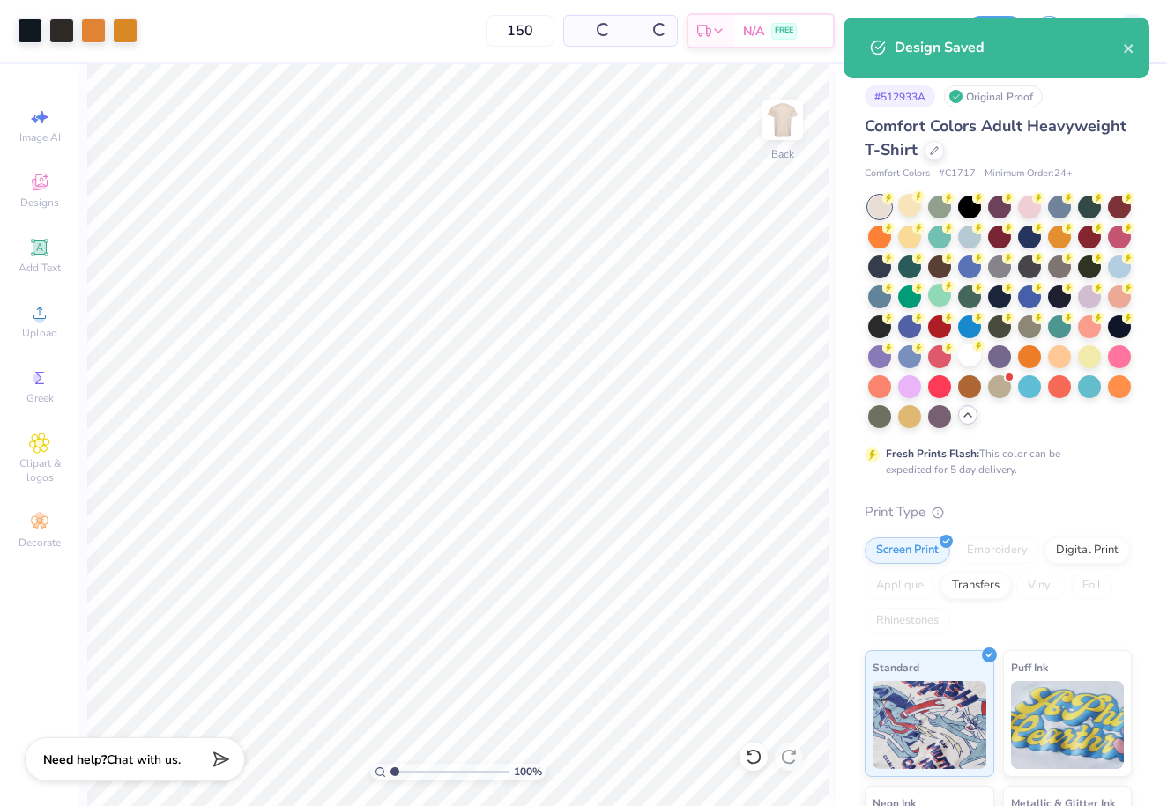
type input "$25.04"
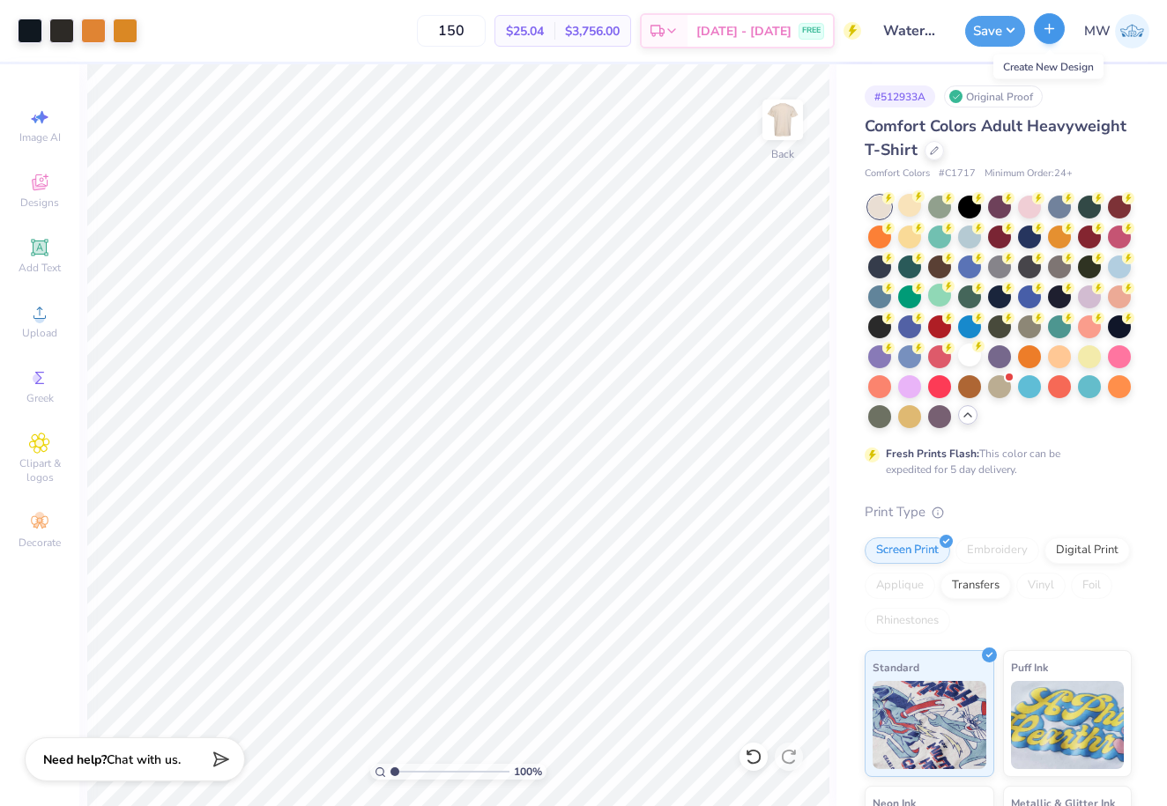
click at [1049, 30] on icon "button" at bounding box center [1049, 28] width 15 height 15
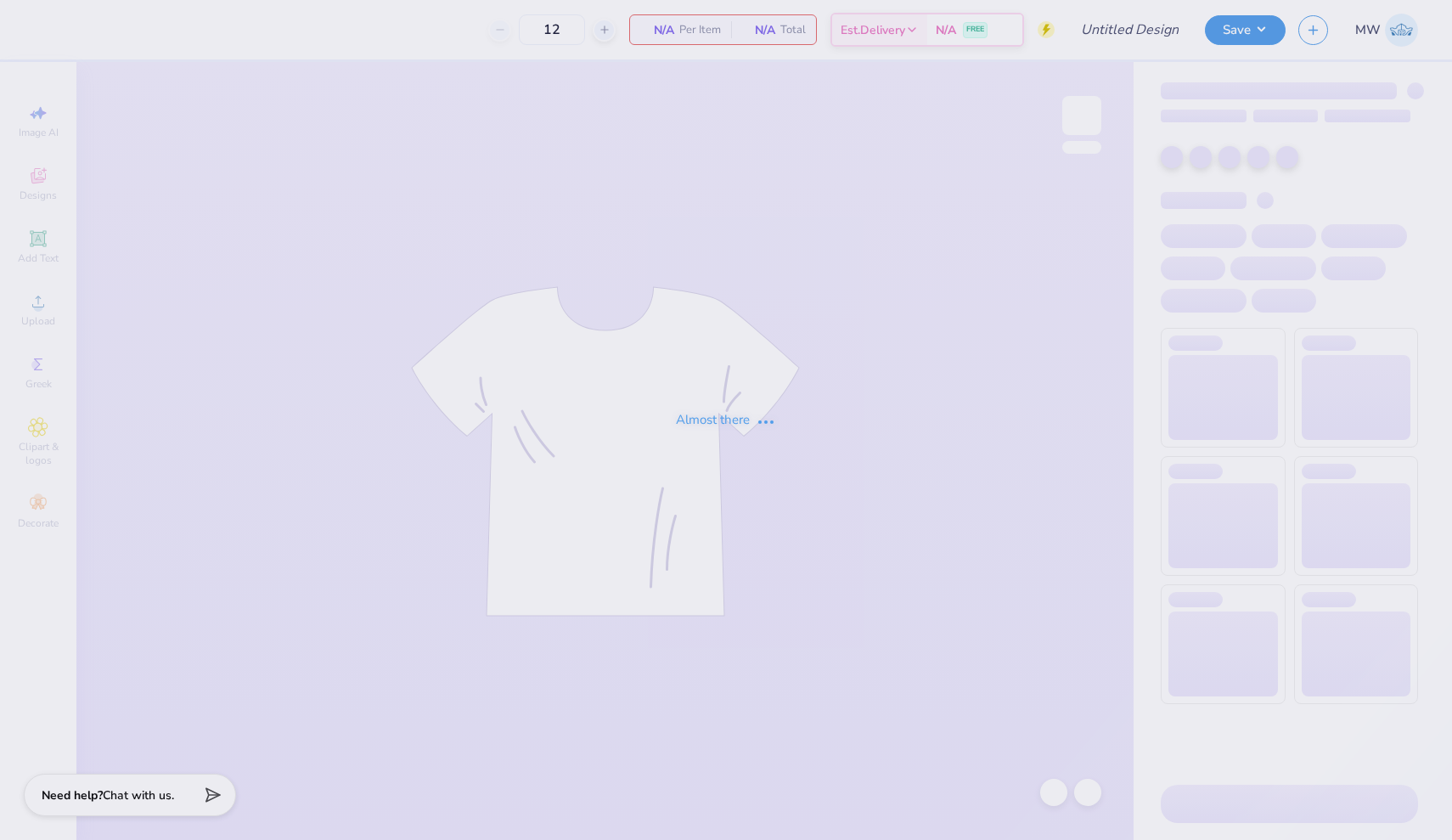
type input "Watermelon Bash Design 7"
type input "150"
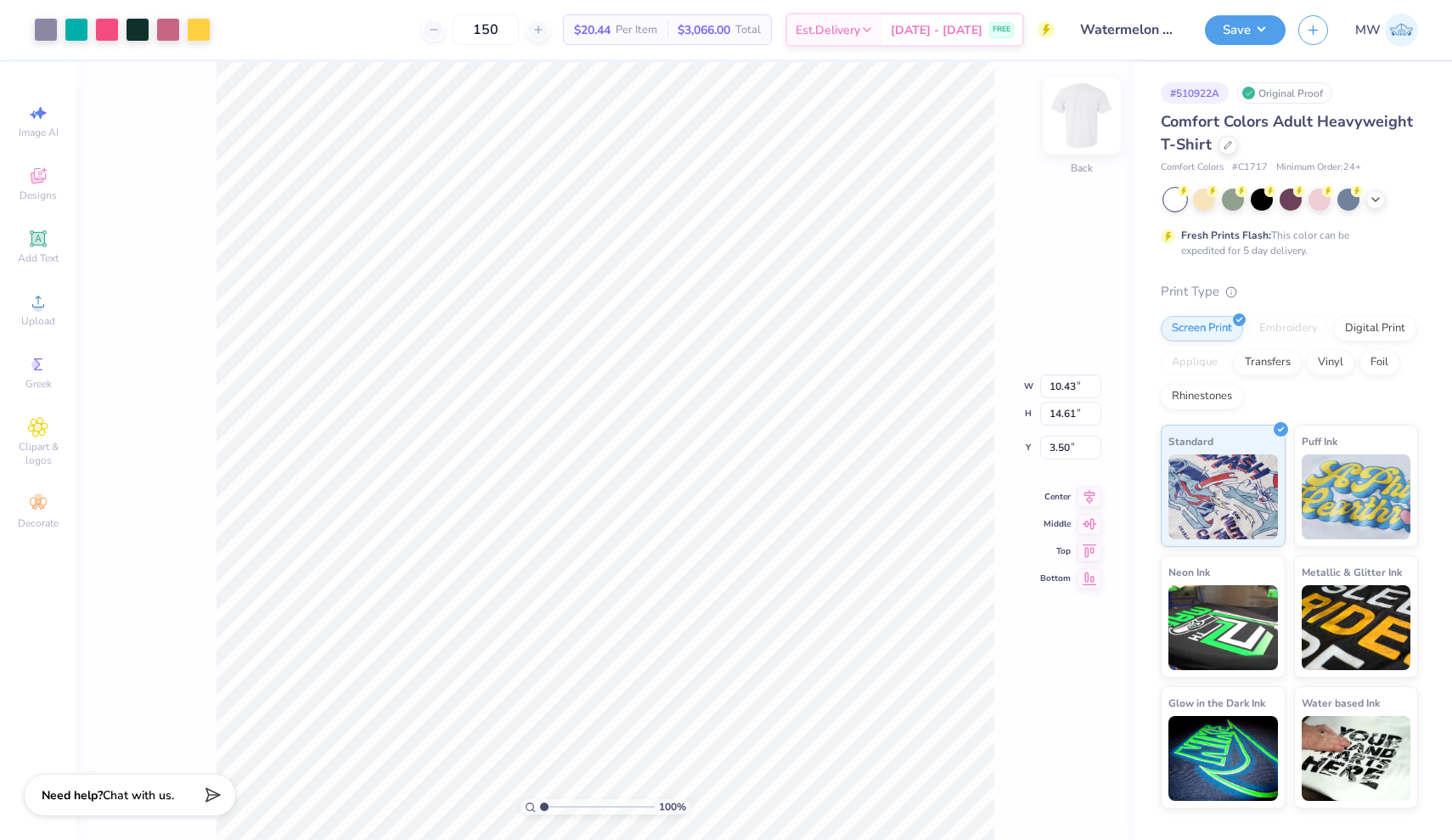
click at [1084, 107] on div "100 % Back W 10.43 10.43 " H 14.61 14.61 " Y 3.50 3.50 " Center Middle Top Bott…" at bounding box center [604, 450] width 1057 height 777
click at [1083, 114] on div "100 % Back W 10.43 10.43 " H 14.61 14.61 " Y 3.50 3.50 " Center Middle Top Bott…" at bounding box center [604, 450] width 1057 height 777
click at [1085, 109] on img at bounding box center [1082, 116] width 68 height 68
type input "3.00"
type input "11.55"
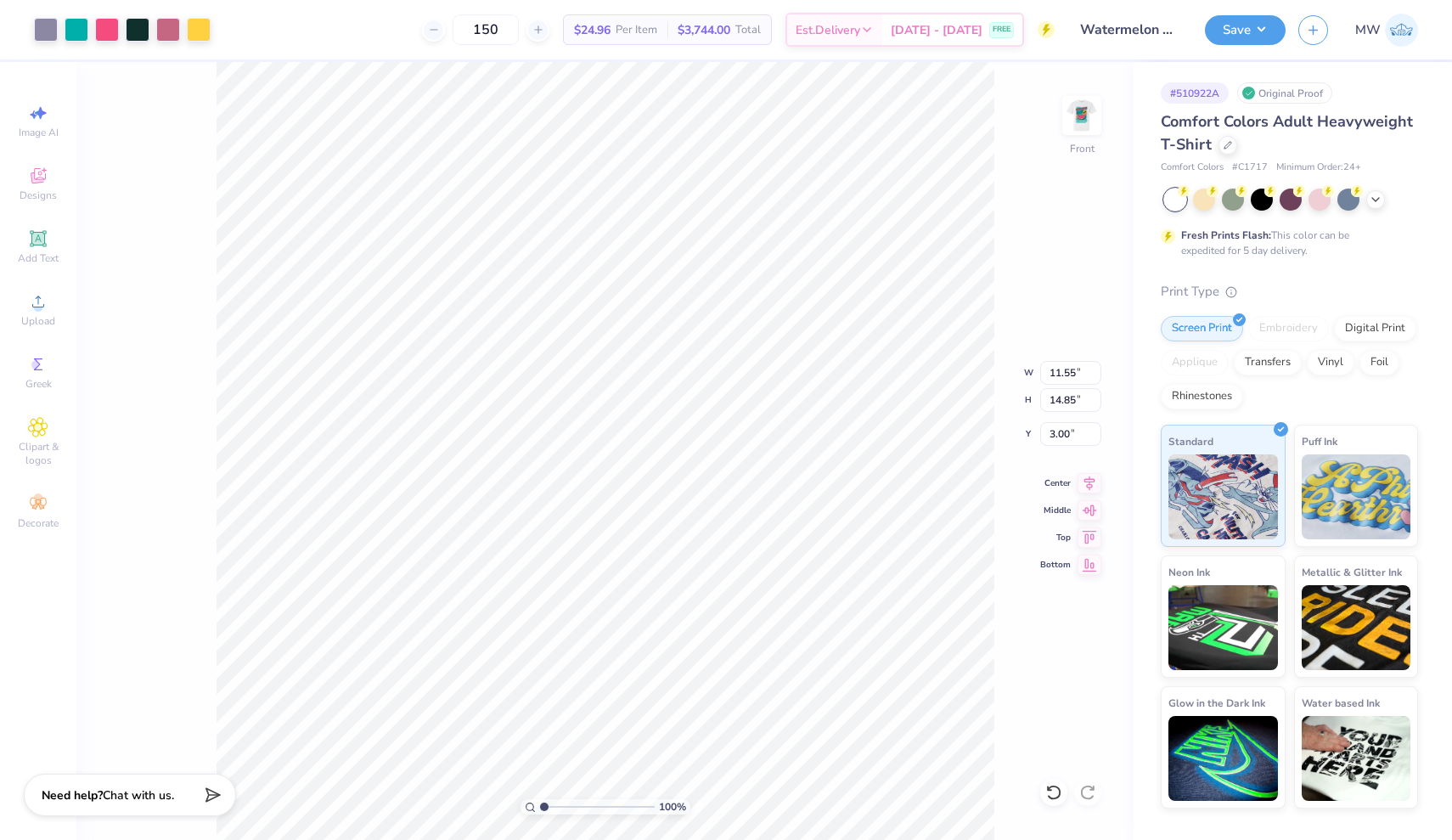
type input "16.18"
click at [1086, 119] on img at bounding box center [1082, 116] width 68 height 68
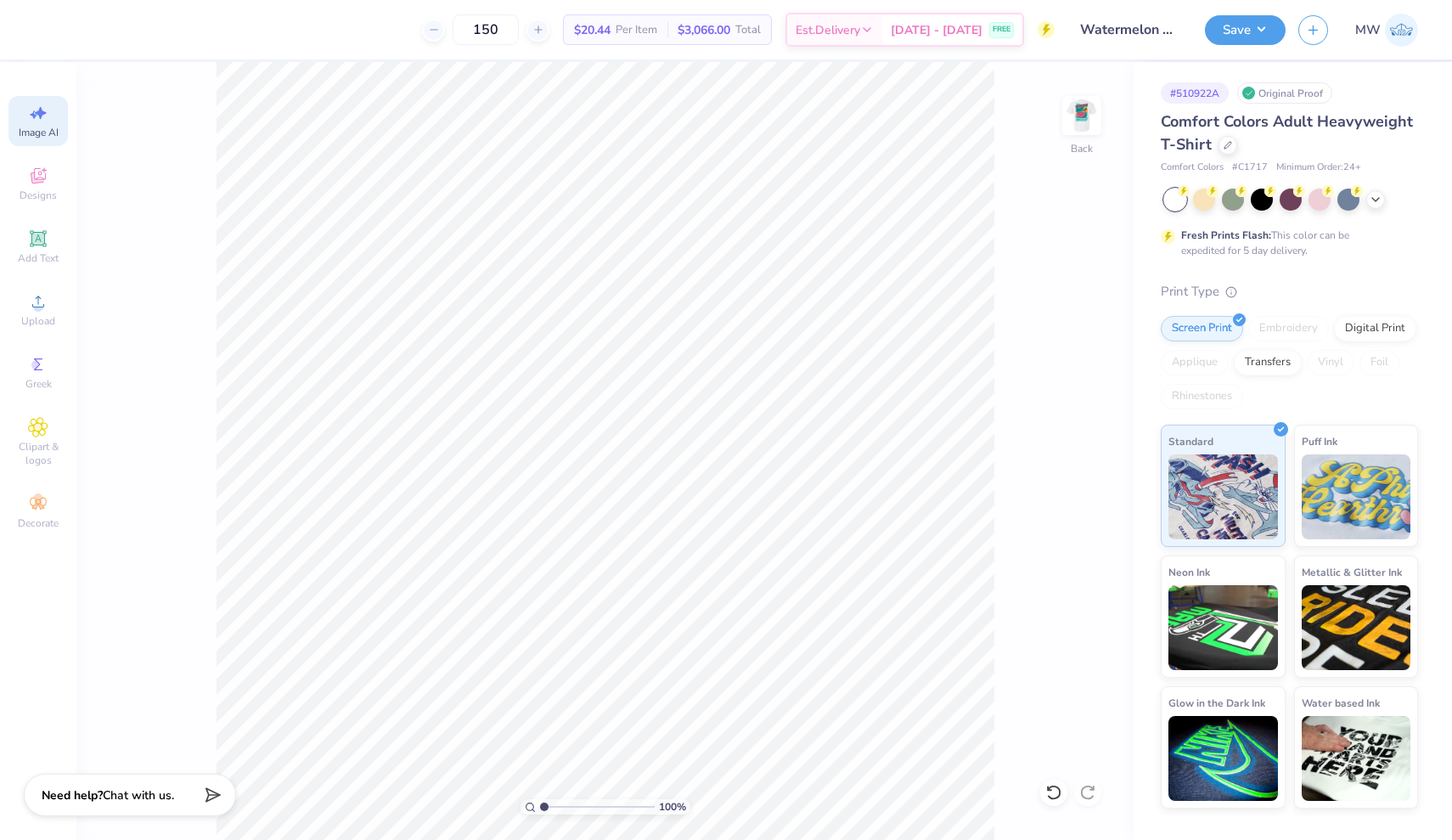
click at [25, 118] on div "Image AI" at bounding box center [39, 121] width 60 height 50
select select "4"
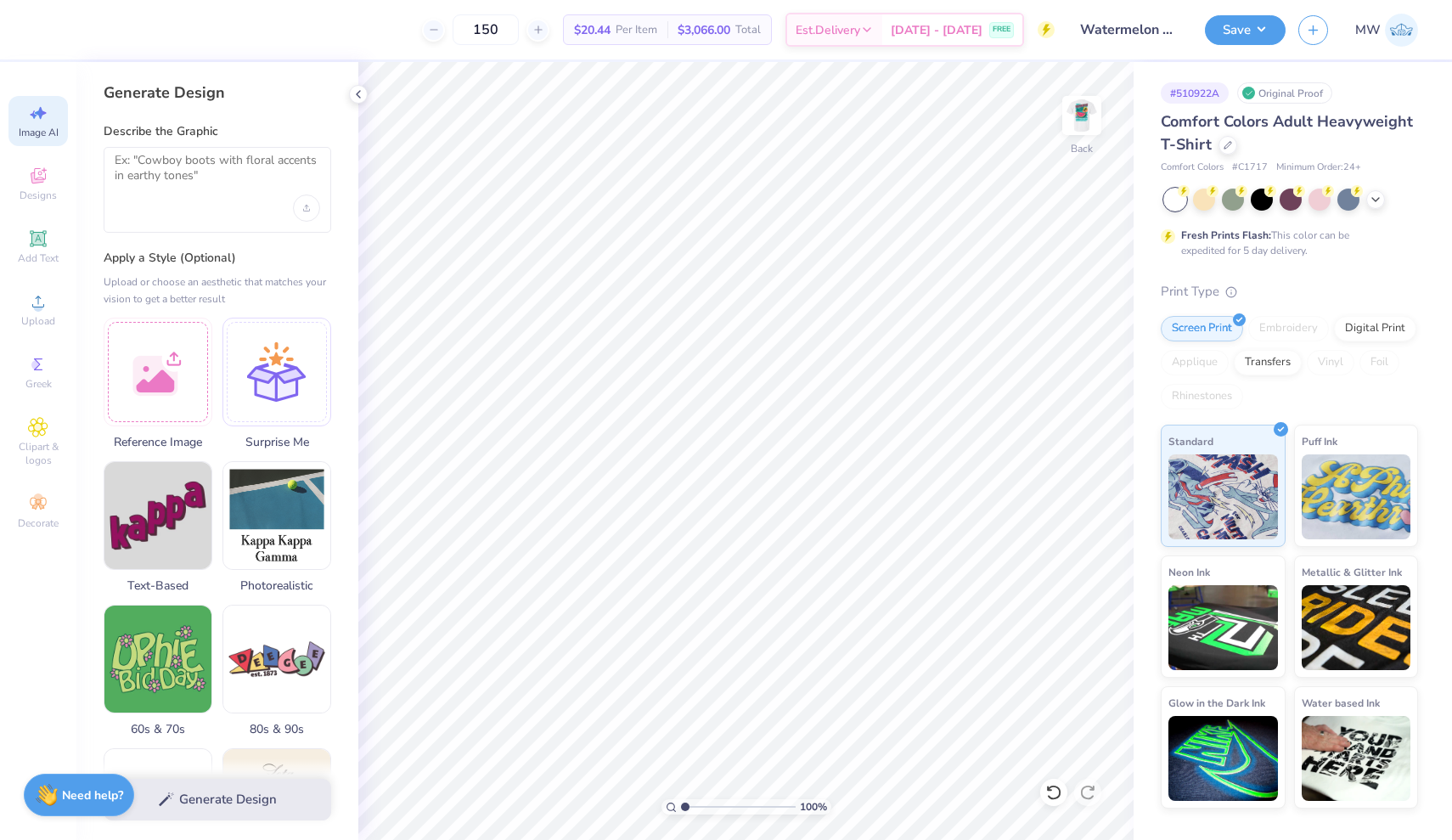
click at [220, 140] on div "Describe the Graphic" at bounding box center [218, 178] width 227 height 110
click at [220, 182] on textarea at bounding box center [217, 174] width 205 height 42
type textarea "h"
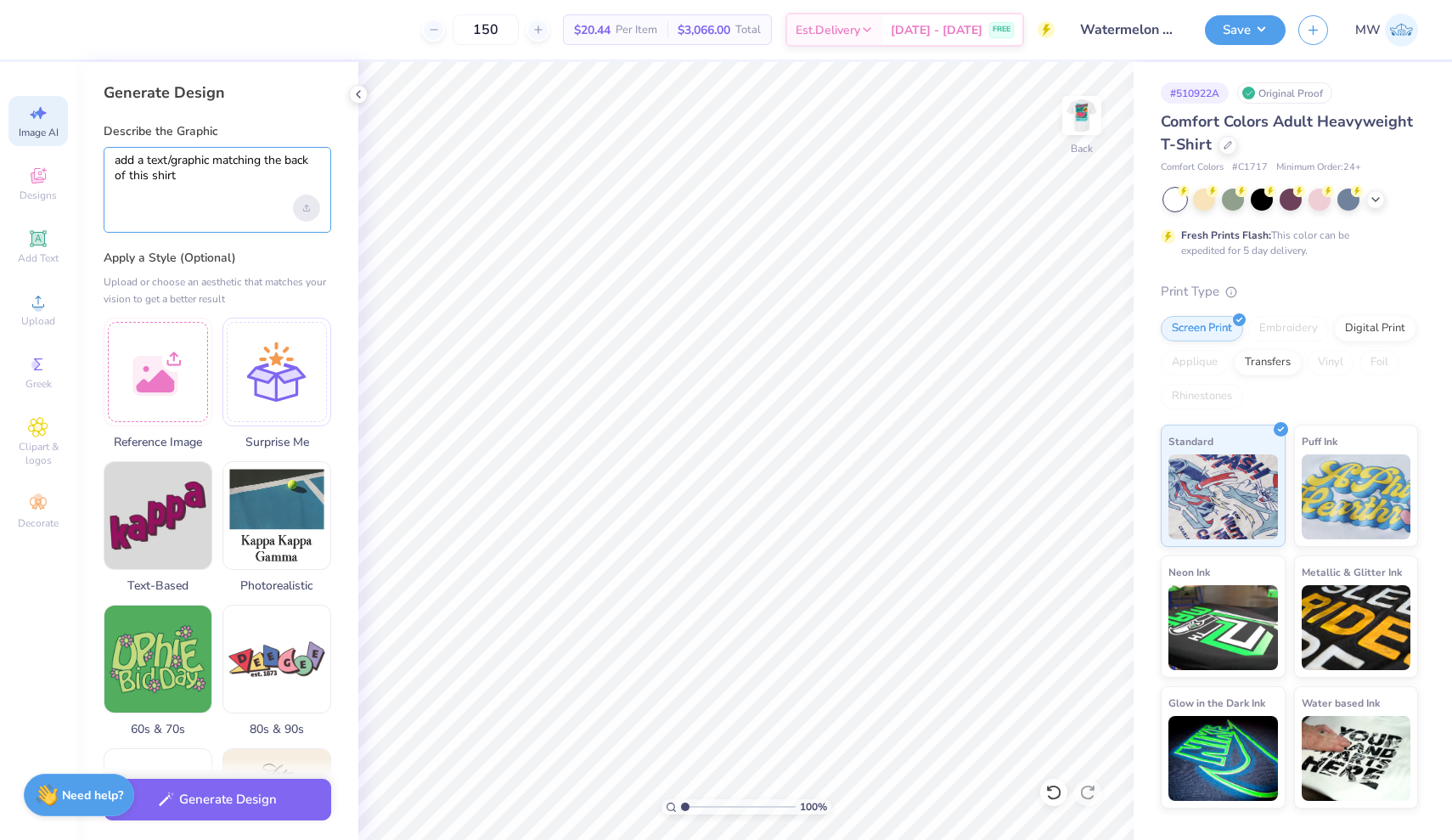
type textarea "add a text/graphic matching the back of this shirt"
click at [314, 204] on div "Upload image" at bounding box center [306, 208] width 27 height 27
click at [308, 215] on div "Upload image" at bounding box center [306, 208] width 27 height 27
click at [288, 794] on button "Generate Design" at bounding box center [218, 795] width 227 height 41
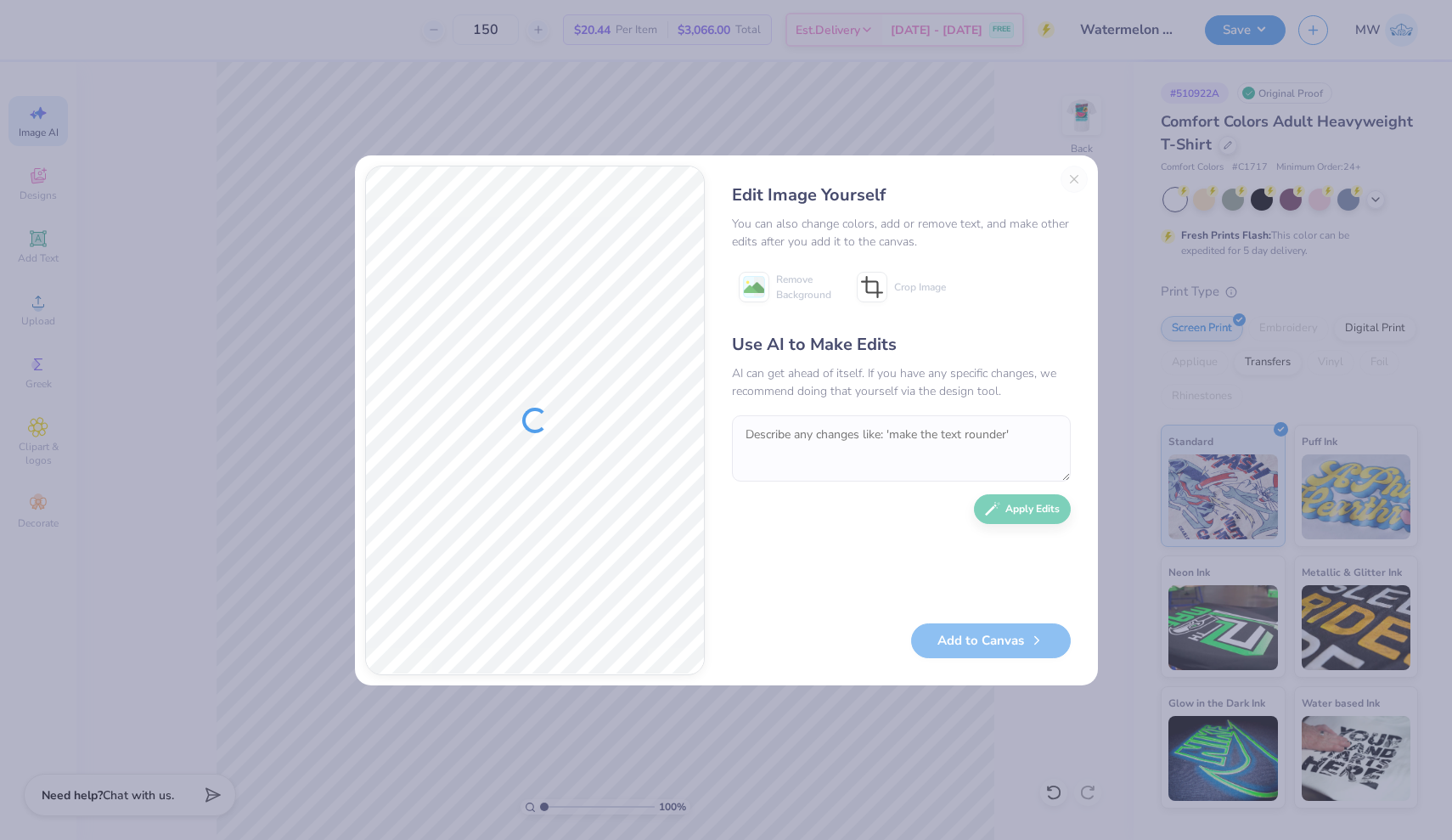
click at [1075, 175] on div "Edit Image Yourself You can also change colors, add or remove text, and make ot…" at bounding box center [901, 420] width 373 height 510
click at [1069, 180] on div "Edit Image Yourself You can also change colors, add or remove text, and make ot…" at bounding box center [901, 420] width 373 height 510
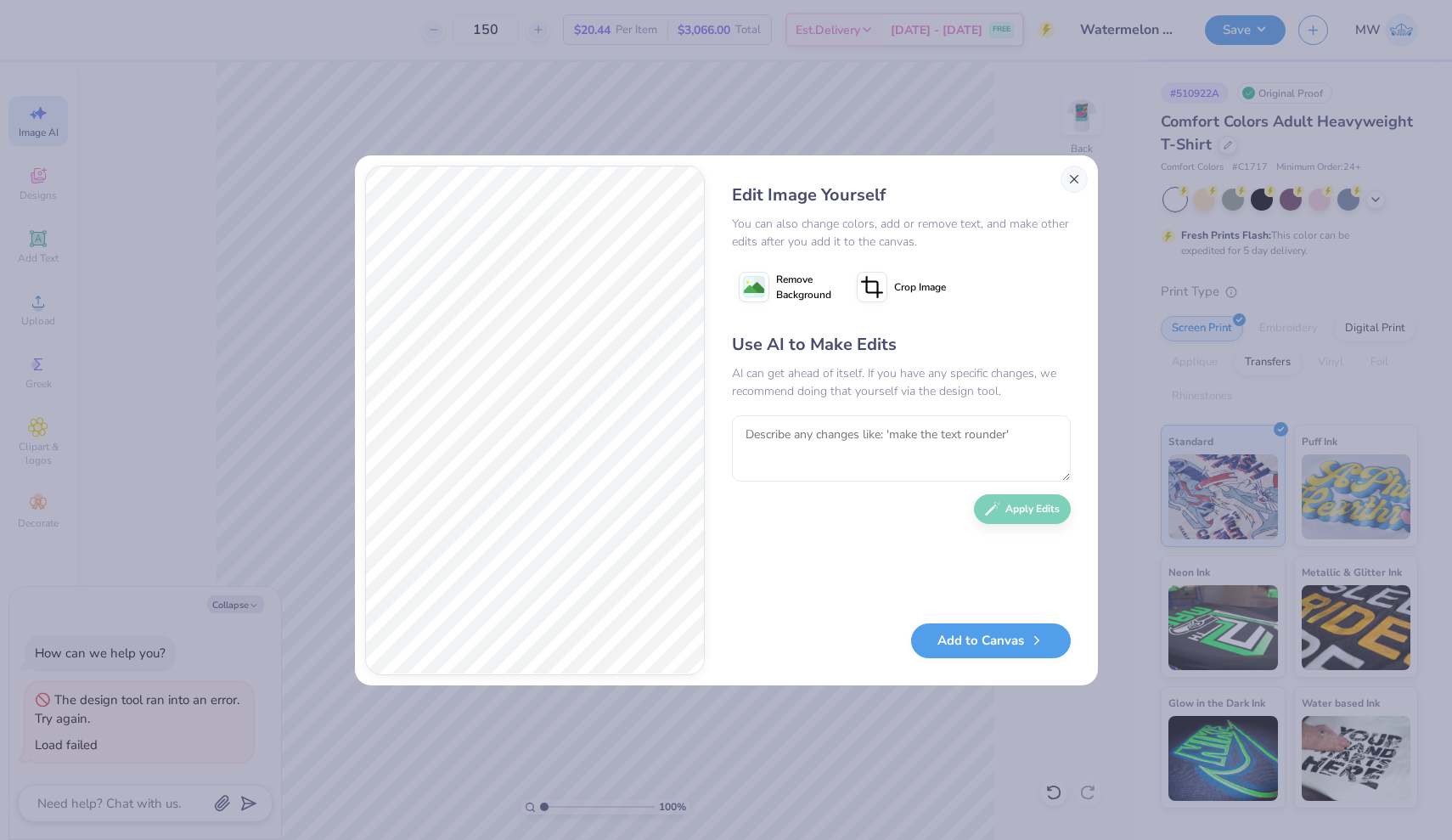
click at [1072, 177] on button "Close" at bounding box center [1074, 179] width 27 height 27
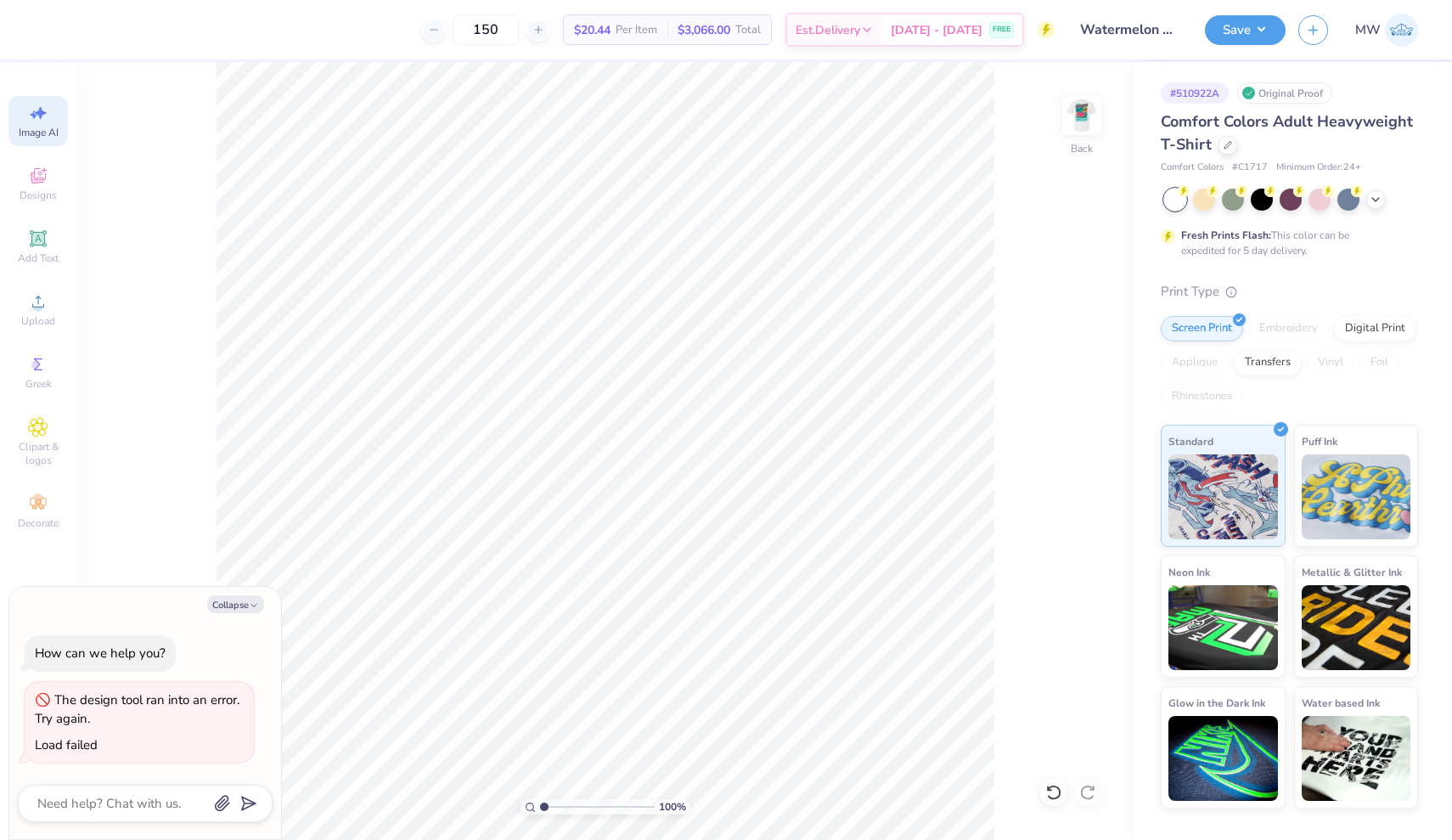
click at [40, 137] on span "Image AI" at bounding box center [38, 132] width 40 height 13
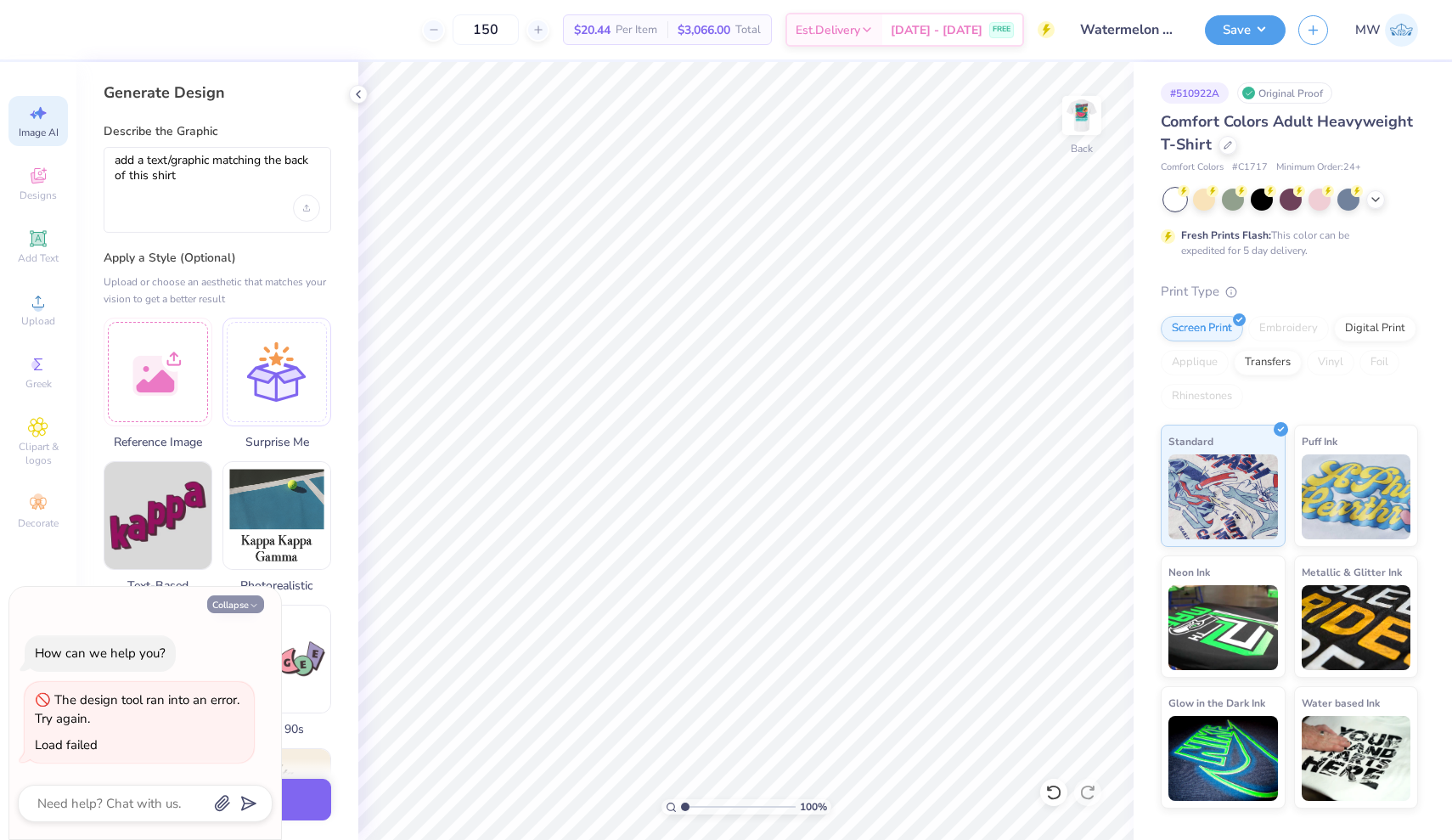
click at [246, 608] on button "Collapse" at bounding box center [235, 604] width 57 height 18
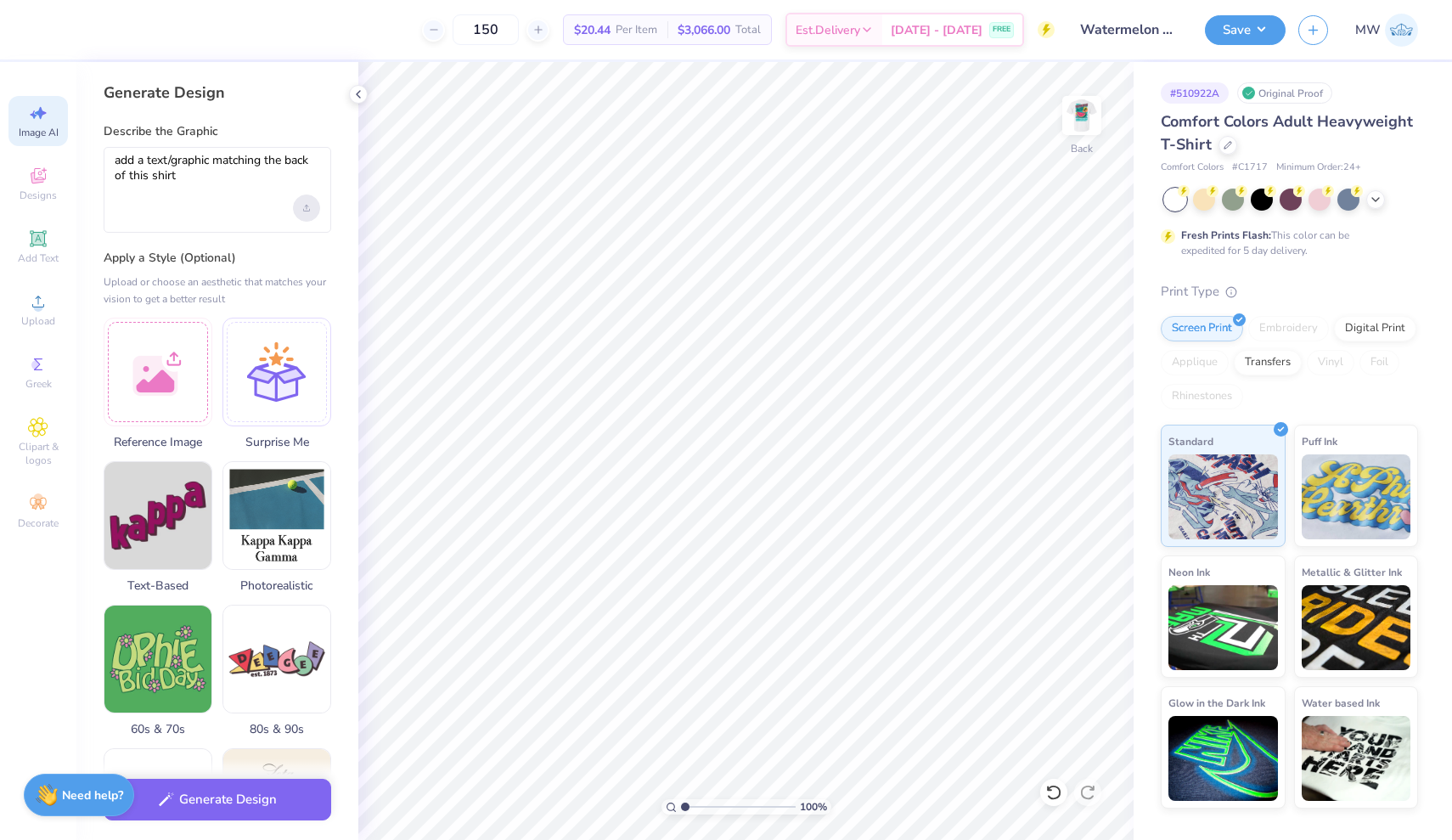
click at [308, 209] on icon "Upload image" at bounding box center [306, 207] width 7 height 7
click at [216, 789] on button "Generate Design" at bounding box center [218, 795] width 227 height 41
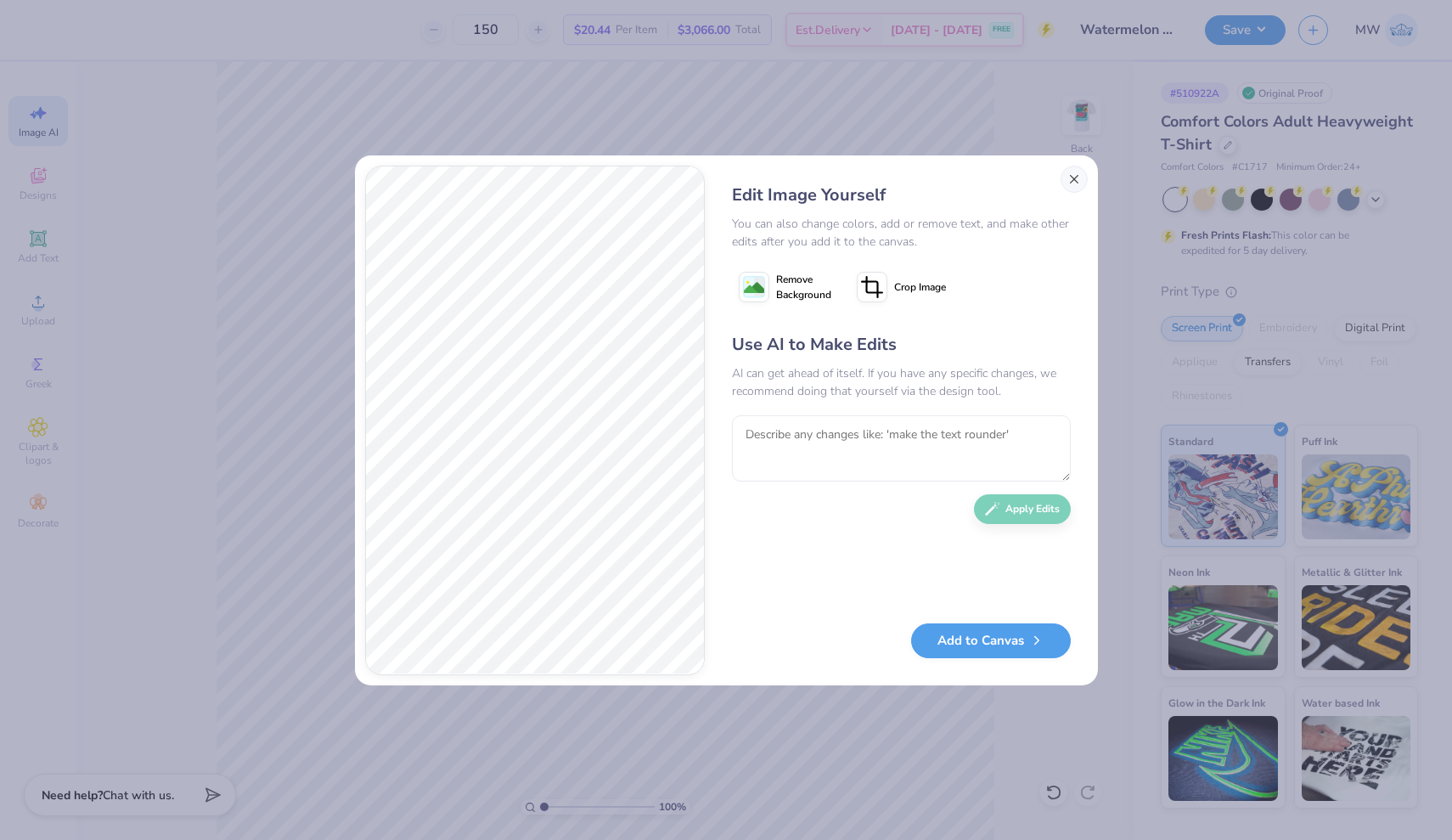
click at [1069, 172] on button "Close" at bounding box center [1074, 179] width 27 height 27
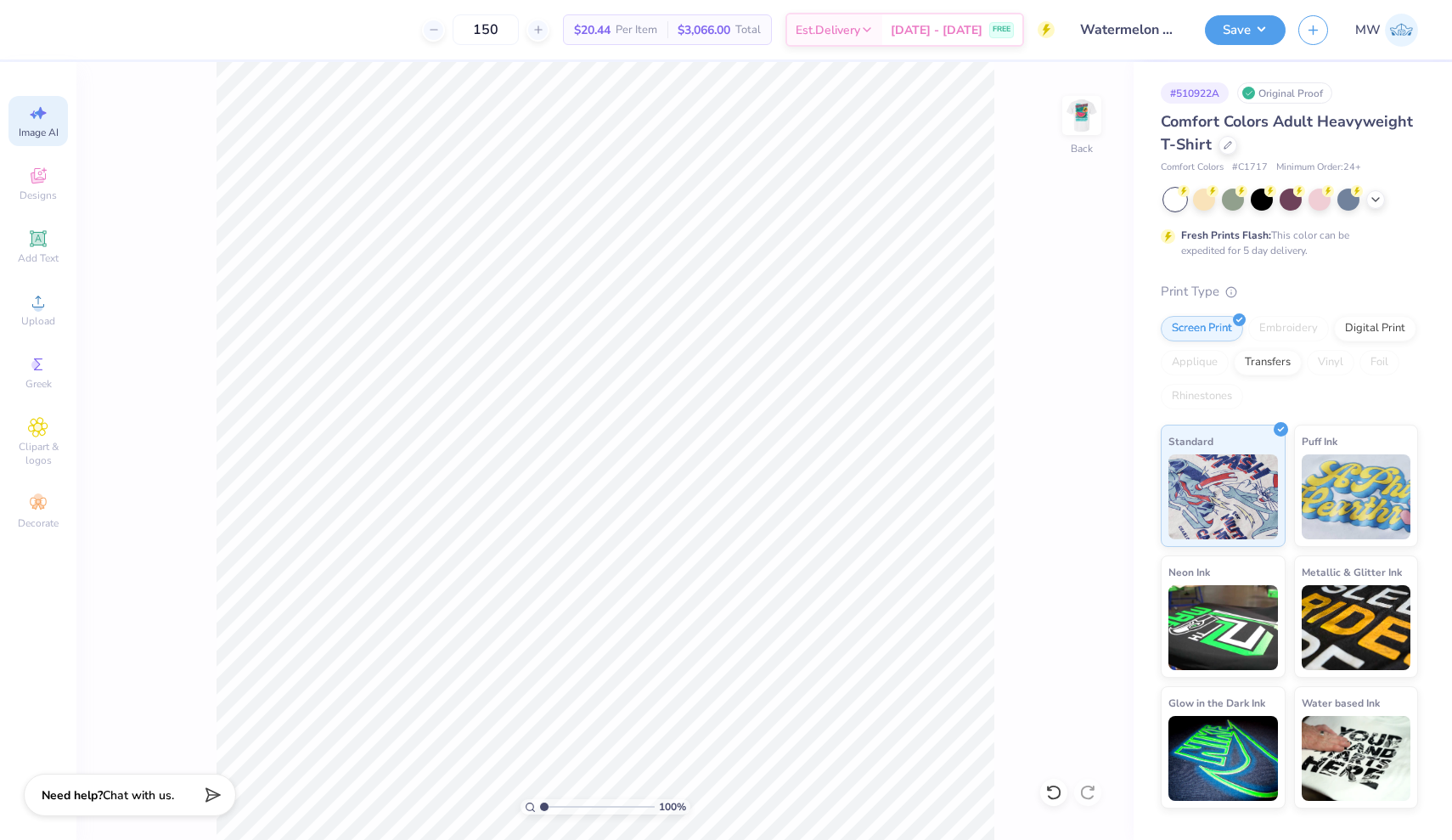
click at [45, 118] on icon at bounding box center [38, 113] width 20 height 20
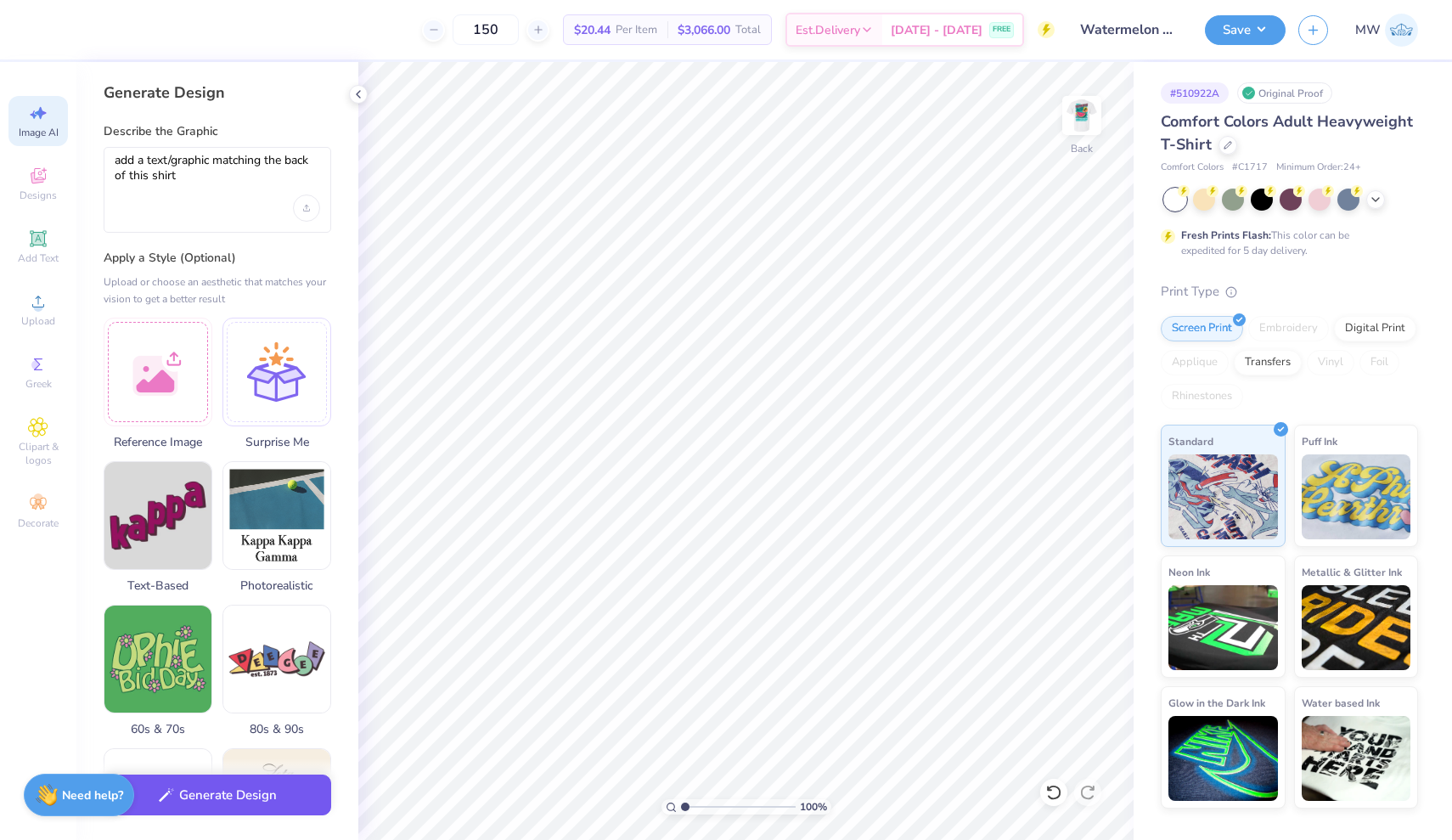
click at [259, 805] on button "Generate Design" at bounding box center [218, 795] width 227 height 41
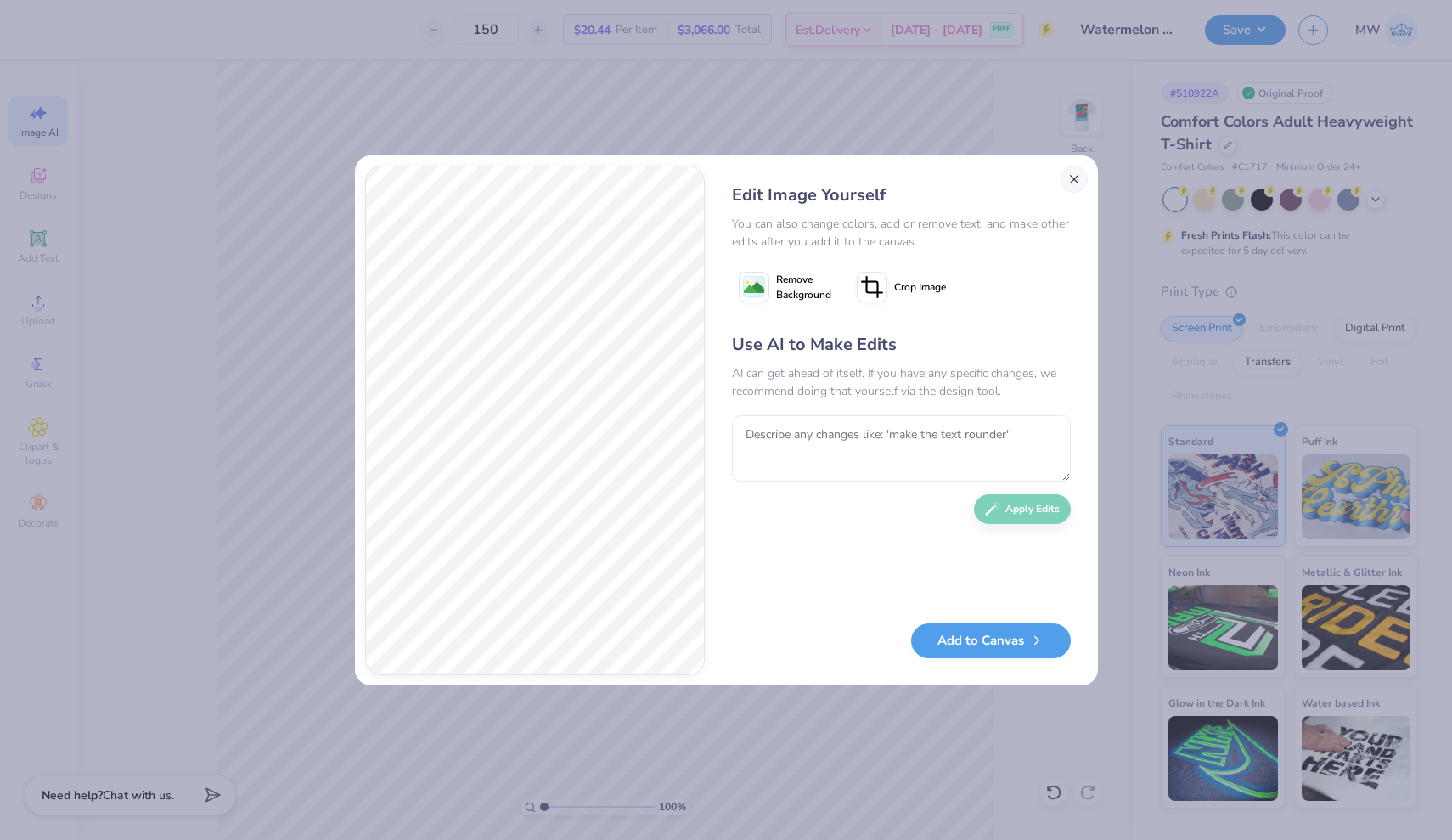
click at [1071, 180] on button "Close" at bounding box center [1074, 179] width 27 height 27
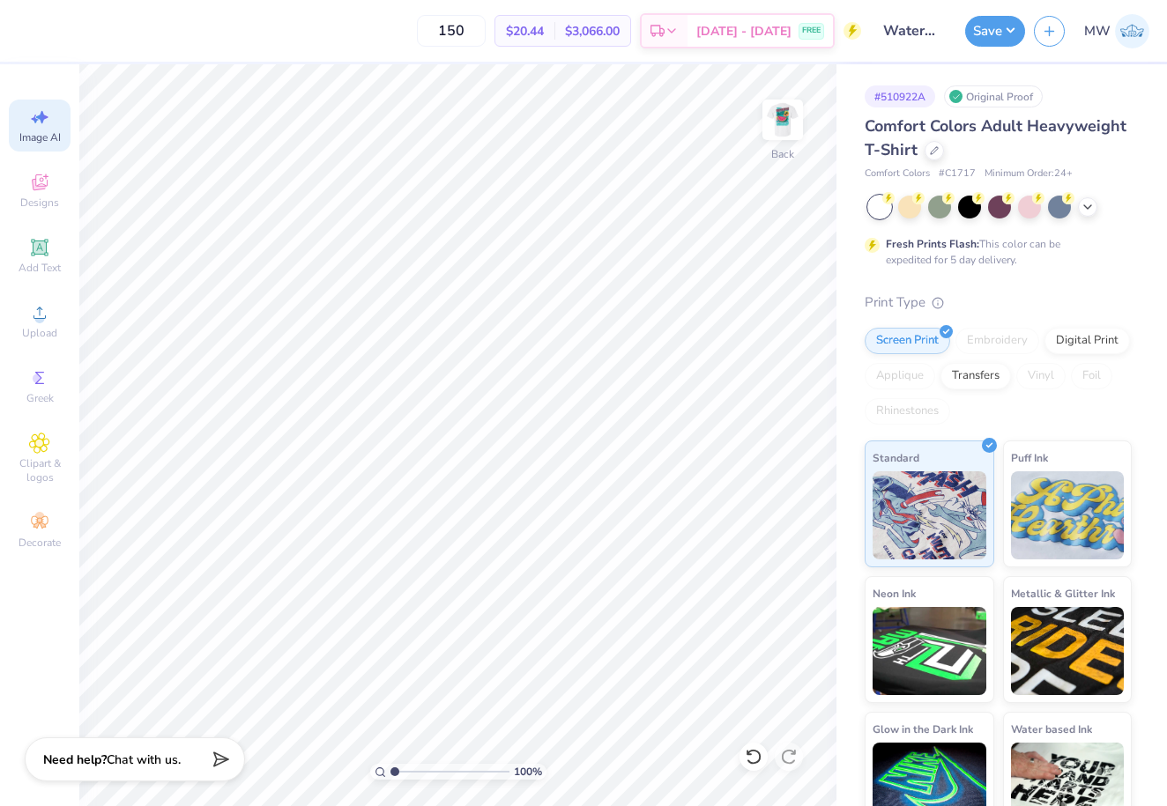
click at [28, 123] on div "Image AI" at bounding box center [40, 126] width 62 height 52
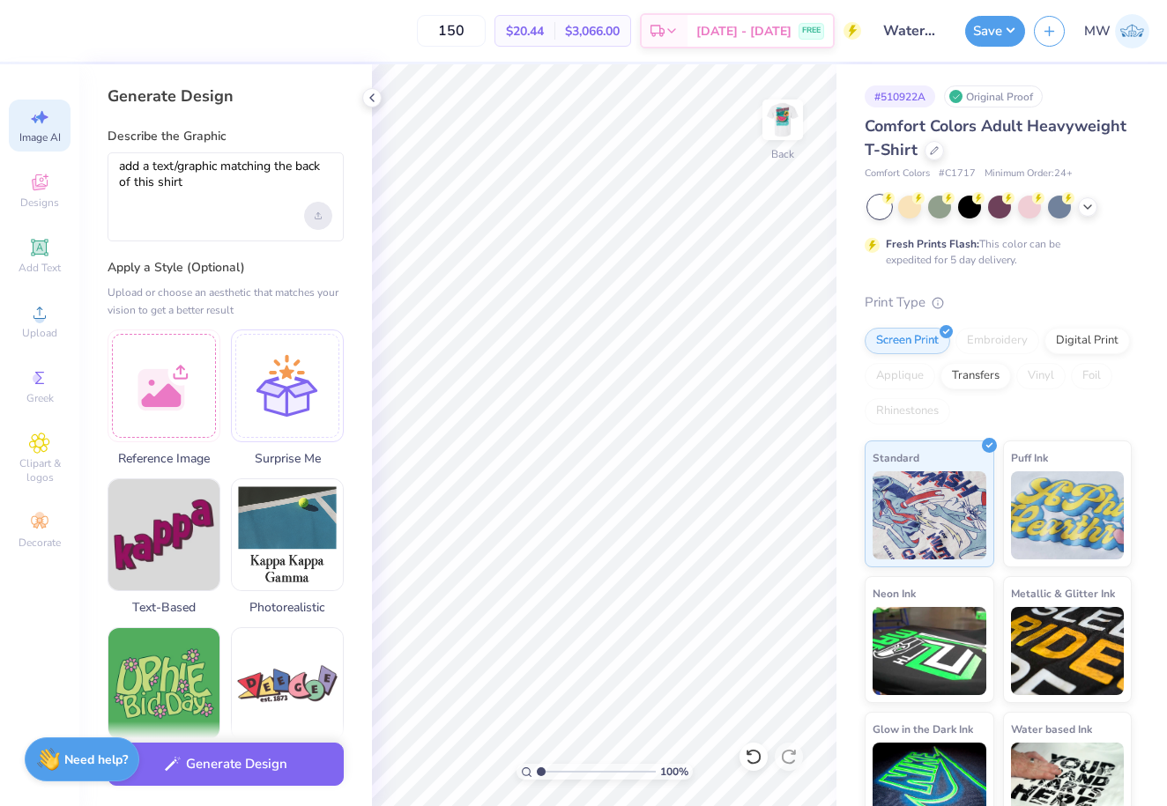
click at [325, 217] on div "Upload image" at bounding box center [318, 216] width 28 height 28
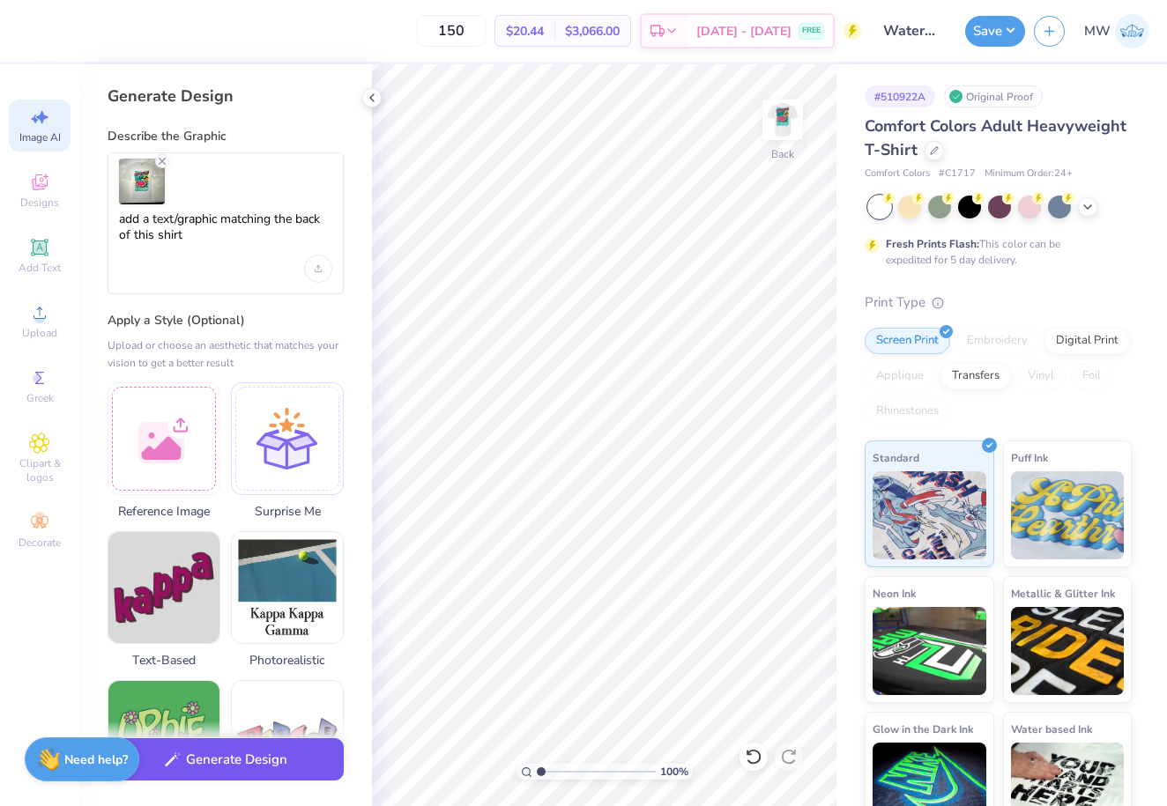
click at [302, 757] on button "Generate Design" at bounding box center [226, 760] width 236 height 43
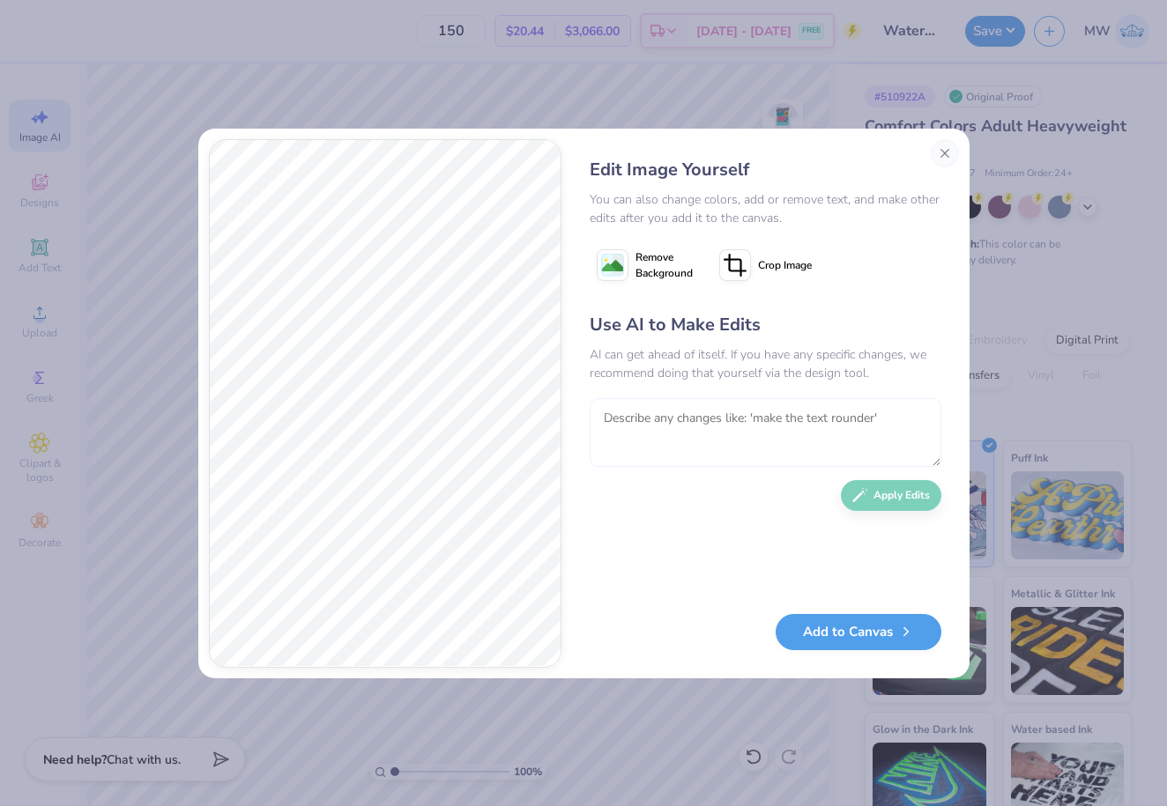
click at [687, 436] on textarea at bounding box center [766, 432] width 352 height 69
type textarea "Add Lambda Chi Alpha in greek lettering"
click at [885, 498] on button "Apply Edits" at bounding box center [891, 491] width 100 height 31
click at [896, 633] on button "Add to Canvas" at bounding box center [859, 628] width 166 height 36
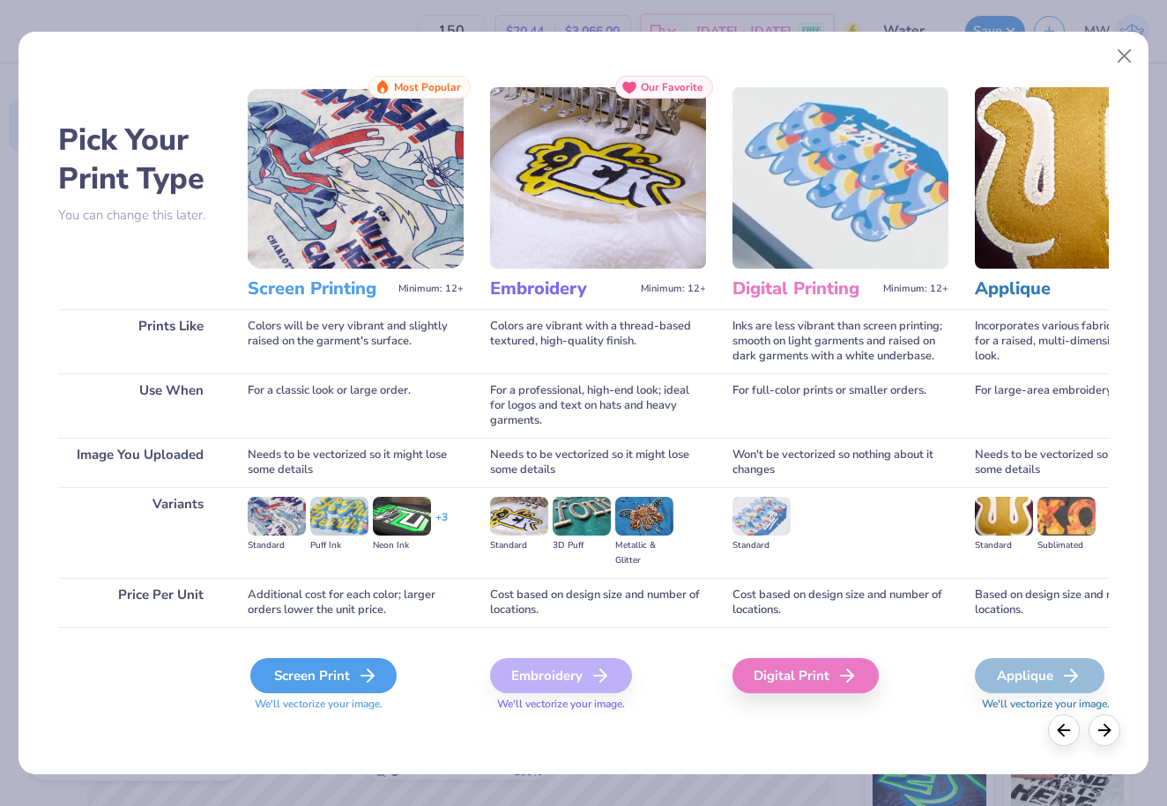
click at [352, 667] on div "Screen Print" at bounding box center [323, 675] width 146 height 35
click at [325, 673] on div "Screen Print" at bounding box center [323, 675] width 146 height 35
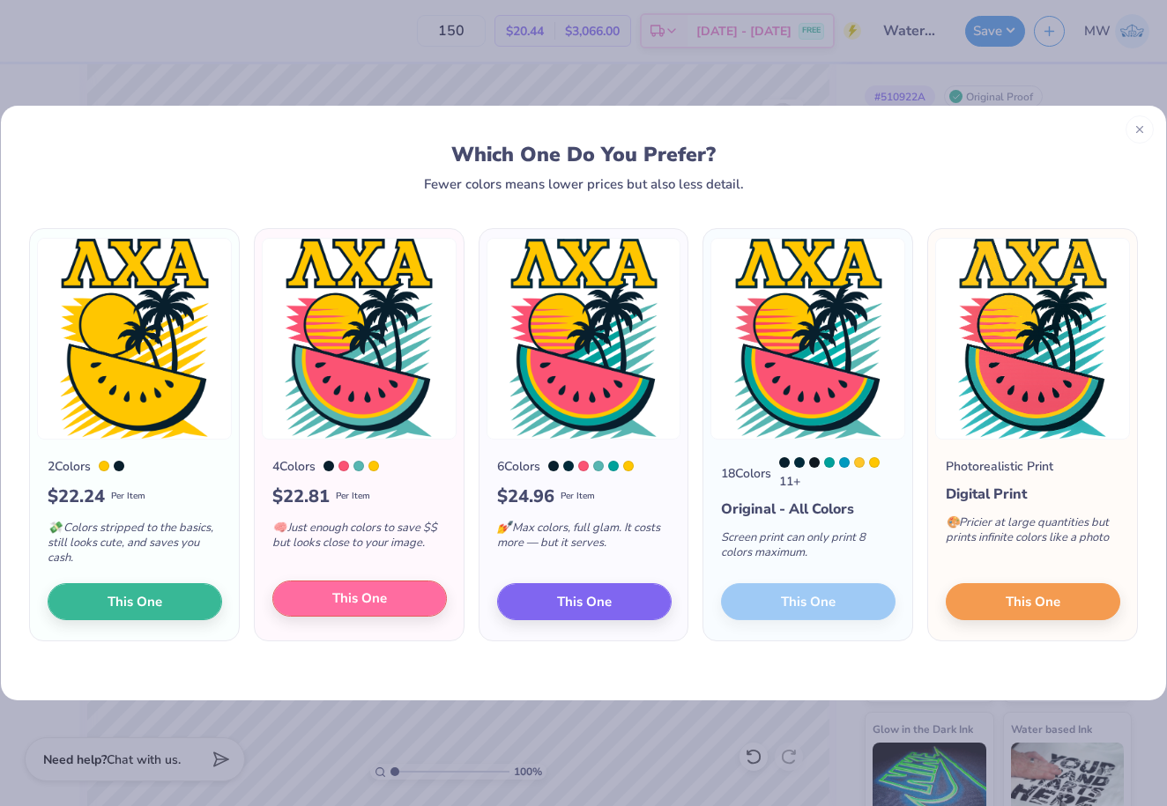
click at [389, 599] on button "This One" at bounding box center [359, 599] width 174 height 37
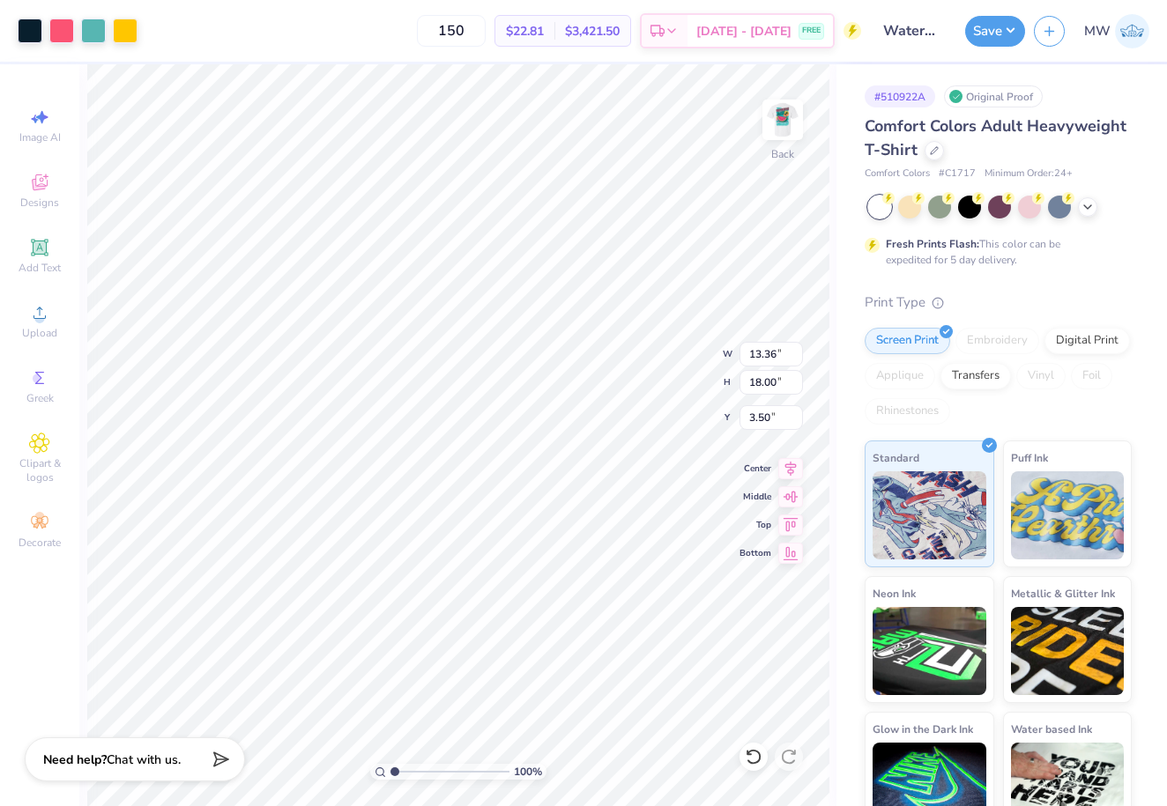
type input "3.57"
type input "4.81"
type input "3.00"
click at [999, 26] on button "Save" at bounding box center [995, 28] width 60 height 31
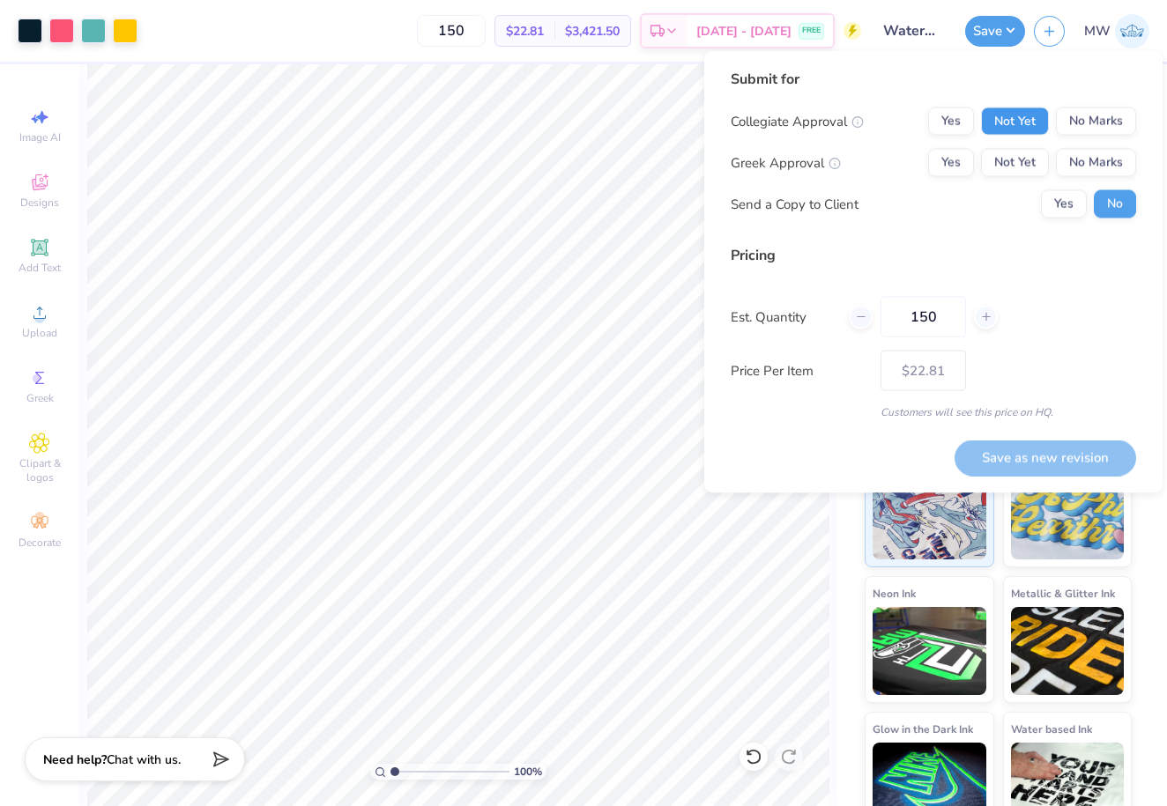
click at [1026, 114] on button "Not Yet" at bounding box center [1015, 122] width 68 height 28
click at [1087, 119] on button "No Marks" at bounding box center [1096, 122] width 80 height 28
click at [1018, 168] on button "Not Yet" at bounding box center [1015, 163] width 68 height 28
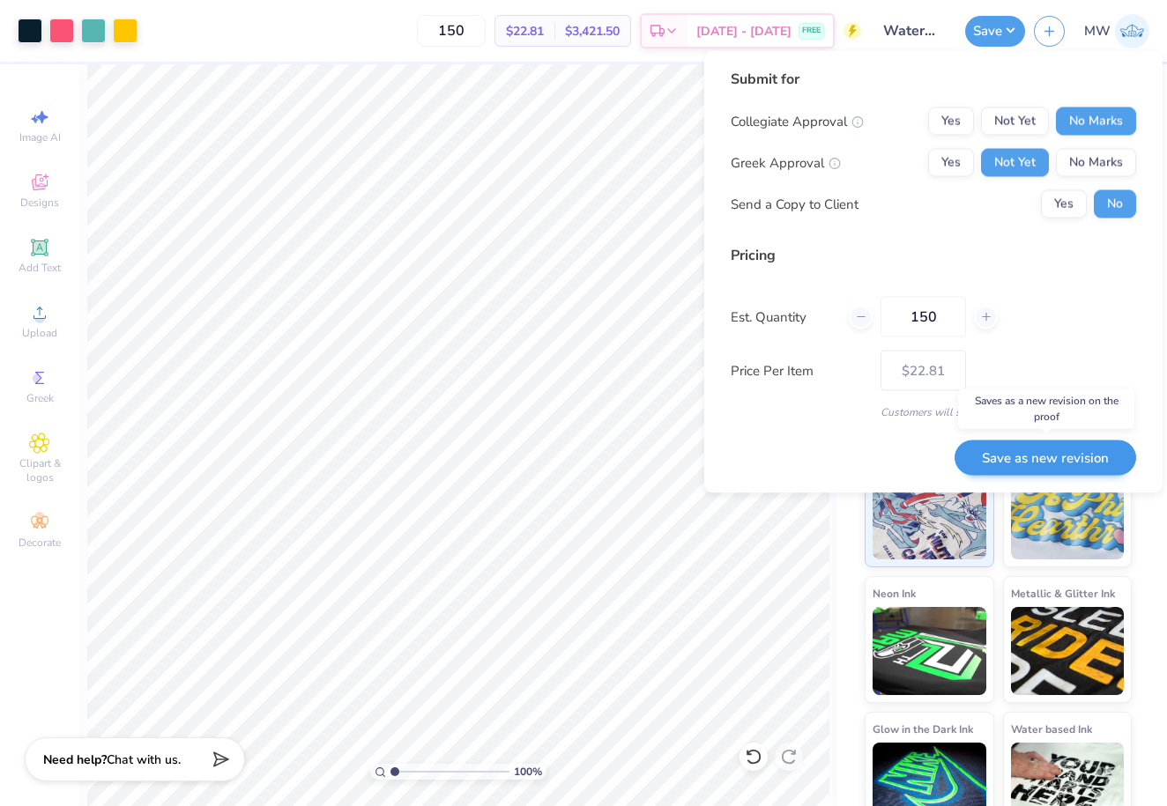
click at [1044, 456] on button "Save as new revision" at bounding box center [1045, 458] width 182 height 36
type input "$22.81"
